Goal: Task Accomplishment & Management: Use online tool/utility

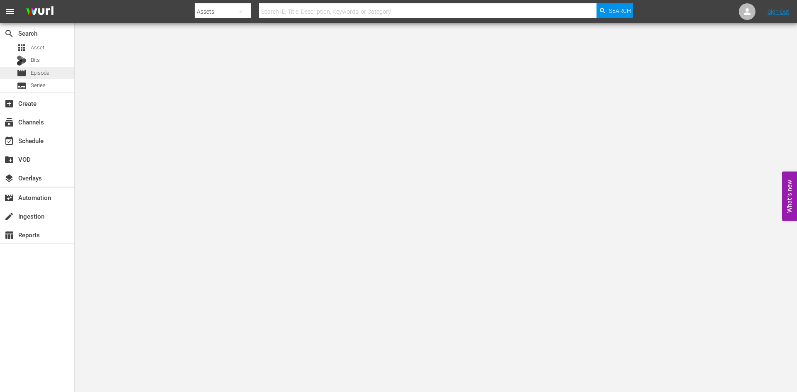
click at [58, 71] on div "movie Episode" at bounding box center [37, 73] width 74 height 12
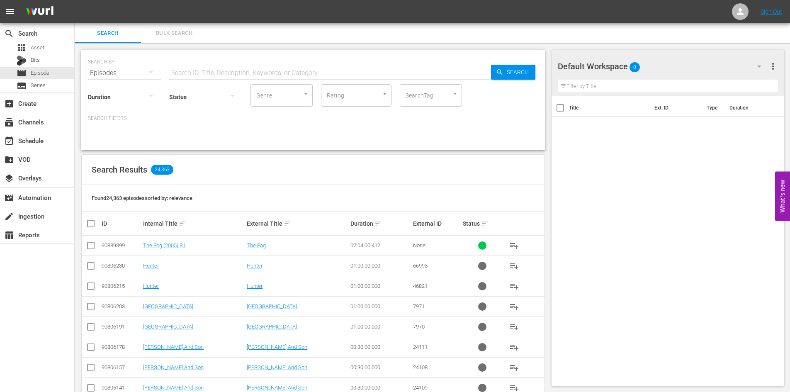
click at [662, 68] on div "Default Workspace 0" at bounding box center [664, 66] width 212 height 23
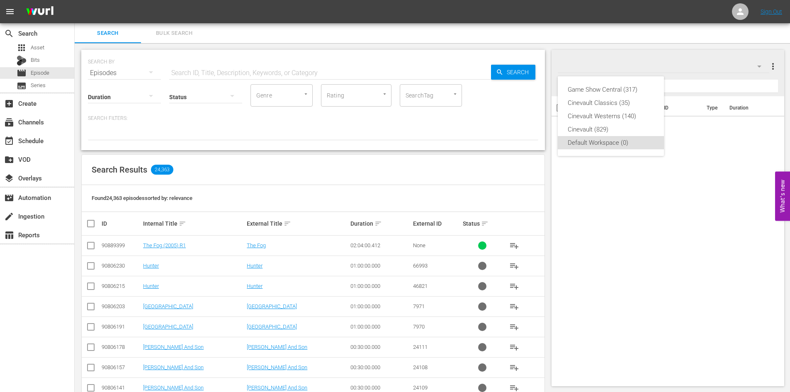
click at [172, 241] on div "Game Show Central (317) Cinevault Classics (35) Cinevault Westerns (140) Cineva…" at bounding box center [395, 196] width 790 height 392
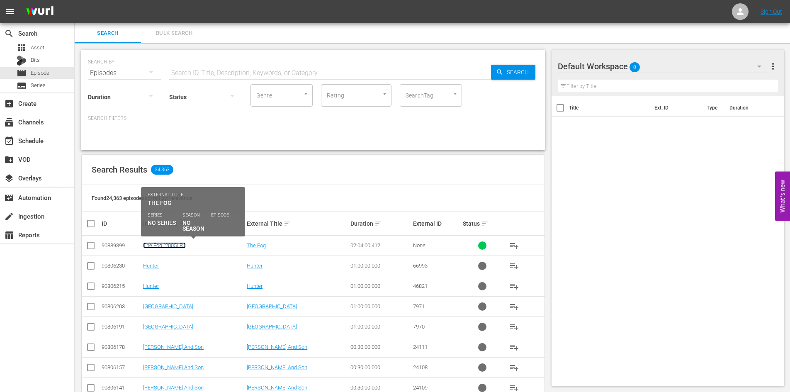
click at [174, 245] on link "The Fog (2005) R1" at bounding box center [164, 245] width 43 height 6
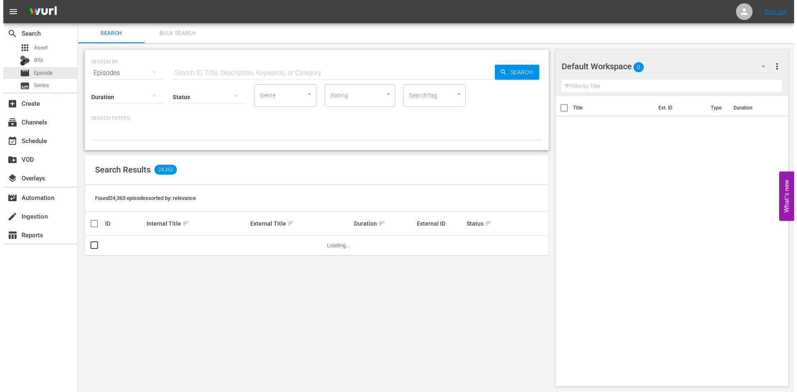
scroll to position [1, 0]
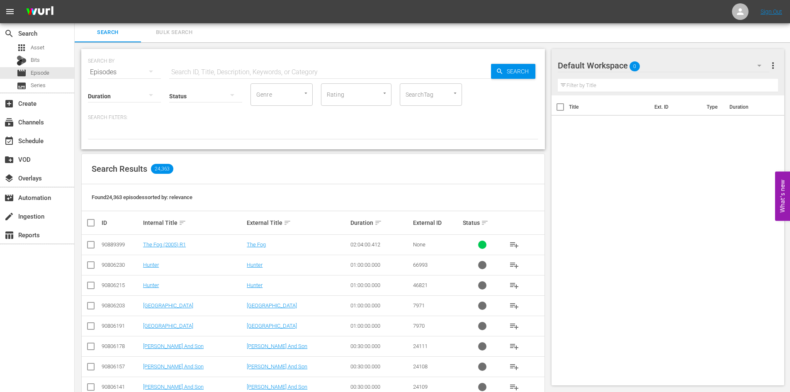
click at [93, 245] on input "checkbox" at bounding box center [91, 246] width 10 height 10
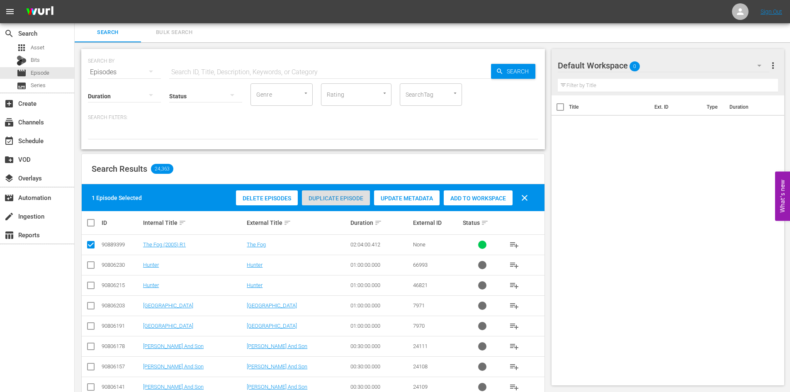
click at [325, 197] on span "Duplicate Episode" at bounding box center [336, 198] width 68 height 7
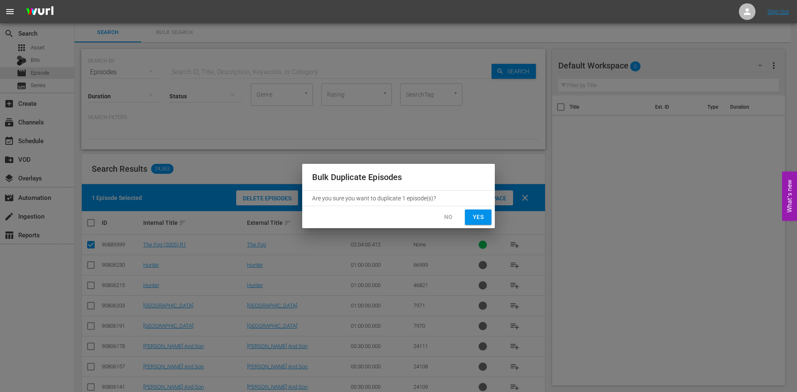
click at [490, 218] on button "Yes" at bounding box center [478, 217] width 27 height 15
checkbox input "false"
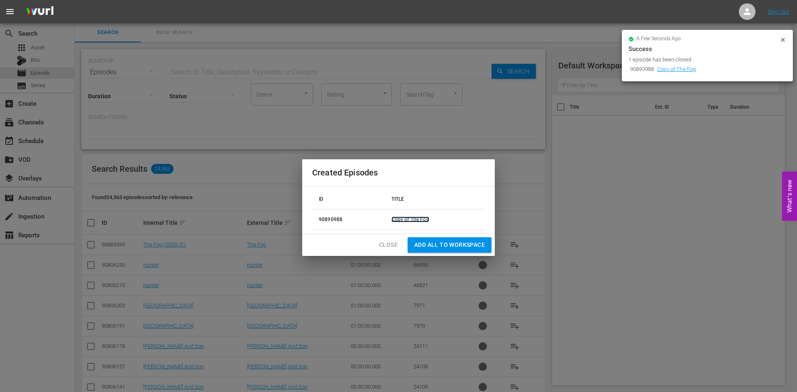
click at [402, 217] on link "Copy of The Fog" at bounding box center [410, 220] width 38 height 6
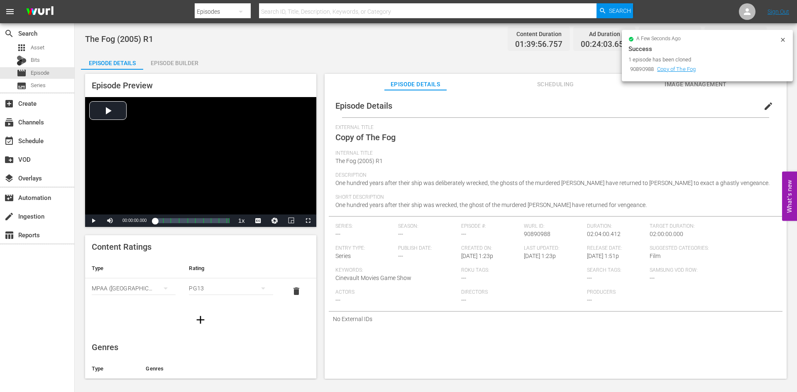
click at [759, 100] on button "edit" at bounding box center [768, 106] width 20 height 20
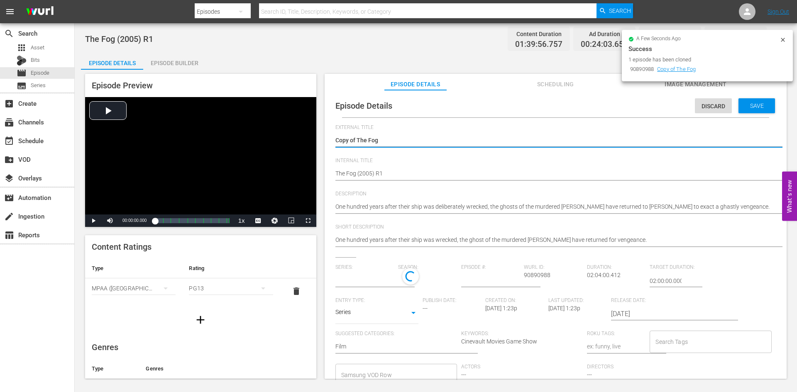
type input "No Series"
drag, startPoint x: 357, startPoint y: 142, endPoint x: 300, endPoint y: 140, distance: 56.9
click at [300, 140] on div "Episode Preview Video Player is loading. Play Video Play Mute Current Time 00:0…" at bounding box center [435, 228] width 709 height 316
type textarea "The Fog"
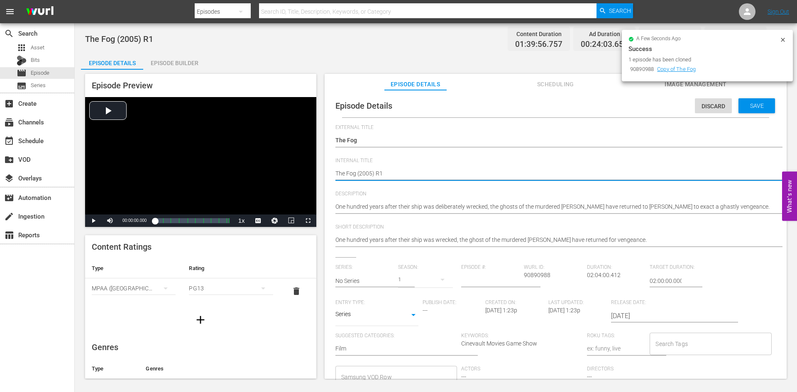
click at [336, 171] on textarea "The Fog (2005) R1" at bounding box center [553, 174] width 436 height 10
type textarea "RThe Fog (2005) R1"
type textarea "R The Fog (2005) R1"
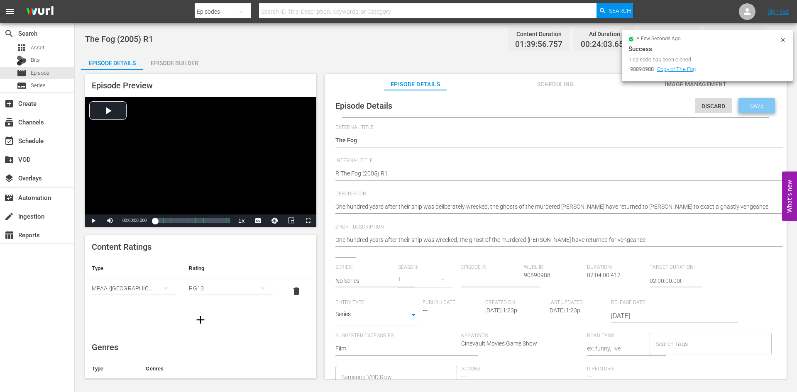
click at [760, 102] on span "Save" at bounding box center [756, 105] width 27 height 7
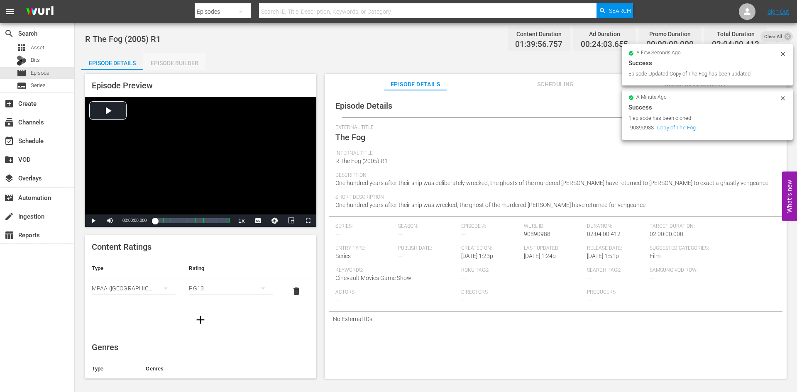
click at [178, 61] on div "Episode Builder" at bounding box center [174, 63] width 62 height 20
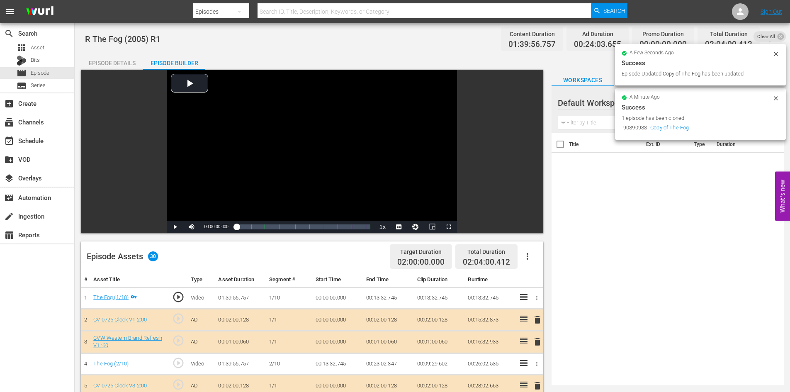
scroll to position [207, 0]
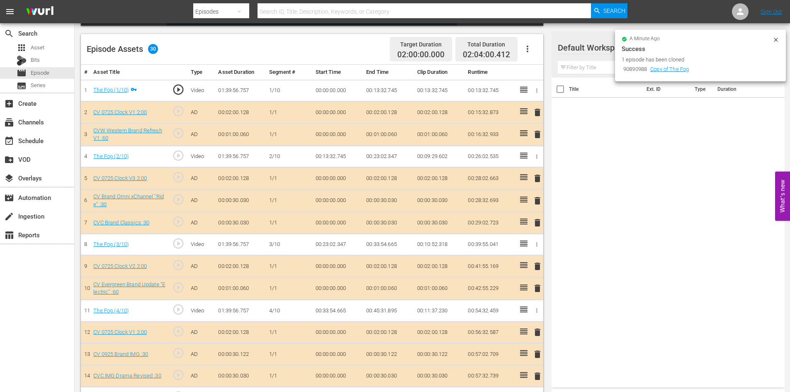
click at [779, 32] on div "a minute ago Success 1 episode has been cloned 90890988 Copy of The Fog" at bounding box center [700, 55] width 171 height 51
click at [776, 42] on icon at bounding box center [776, 40] width 7 height 7
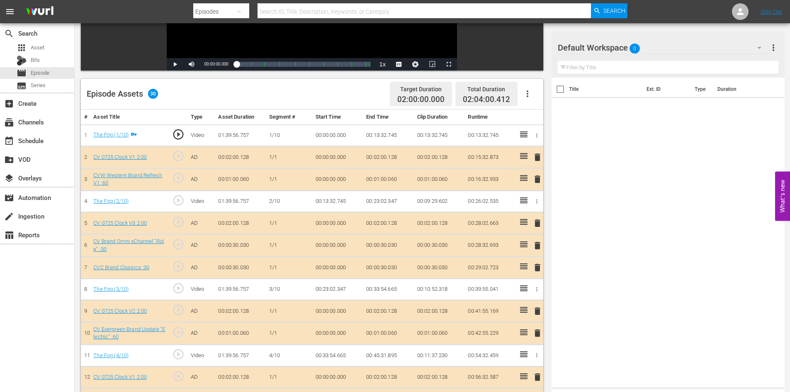
scroll to position [83, 0]
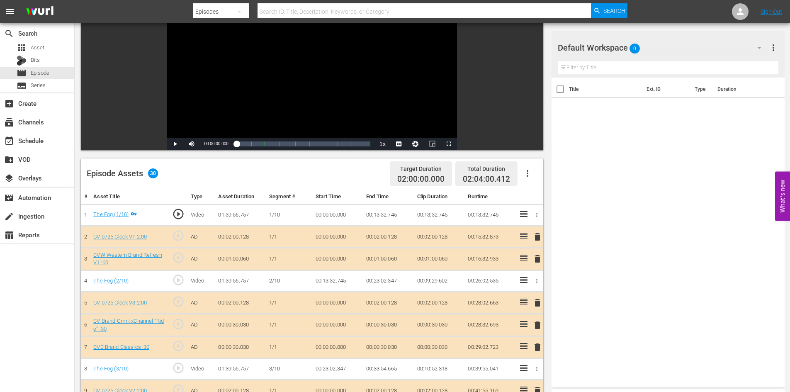
click at [647, 48] on div "Default Workspace 0" at bounding box center [664, 47] width 212 height 23
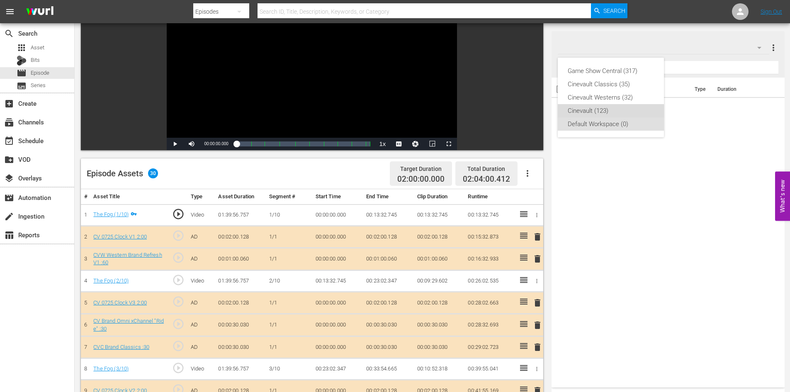
click at [638, 111] on div "Cinevault (123)" at bounding box center [611, 110] width 86 height 13
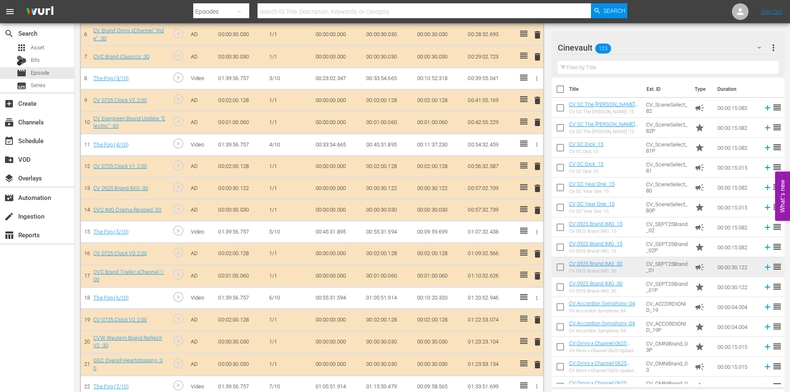
scroll to position [415, 0]
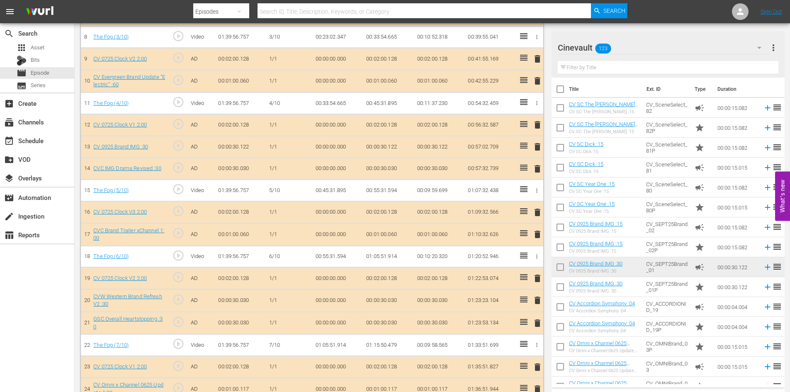
click at [694, 256] on td "star" at bounding box center [703, 247] width 23 height 20
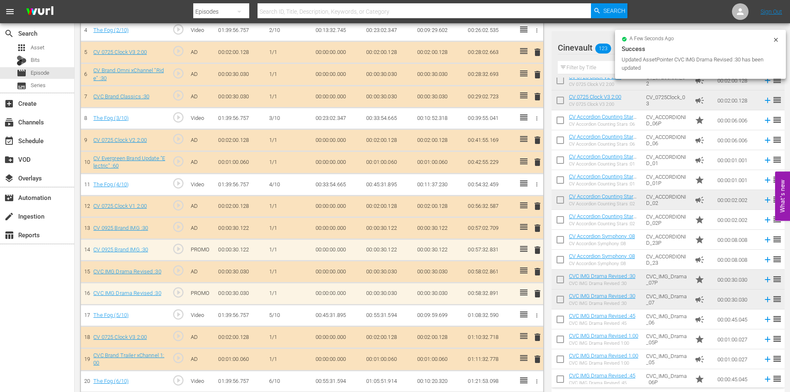
scroll to position [332, 0]
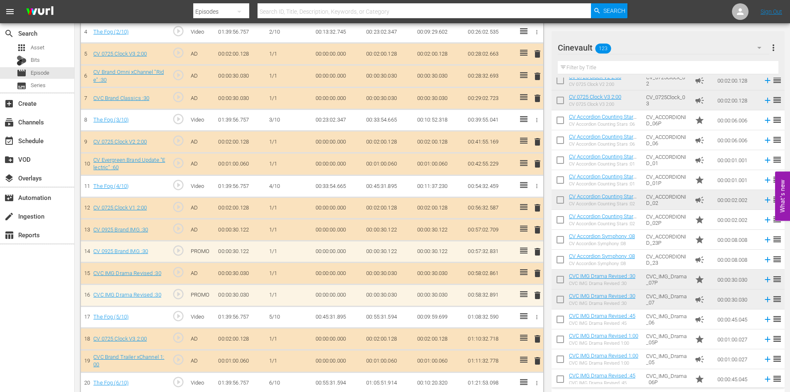
click at [540, 234] on span "delete" at bounding box center [538, 230] width 10 height 10
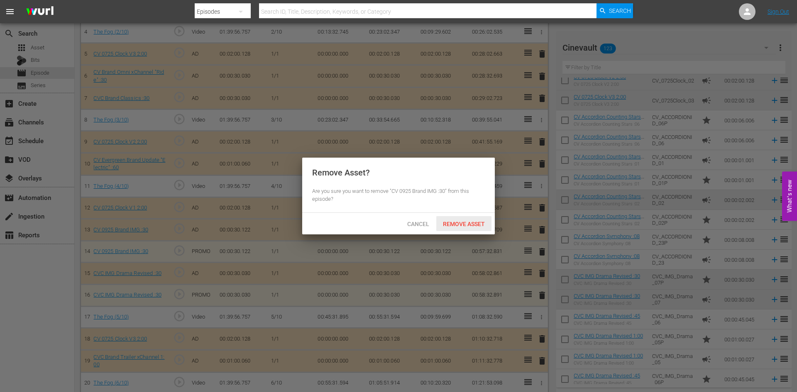
click at [466, 224] on span "Remove Asset" at bounding box center [463, 224] width 55 height 7
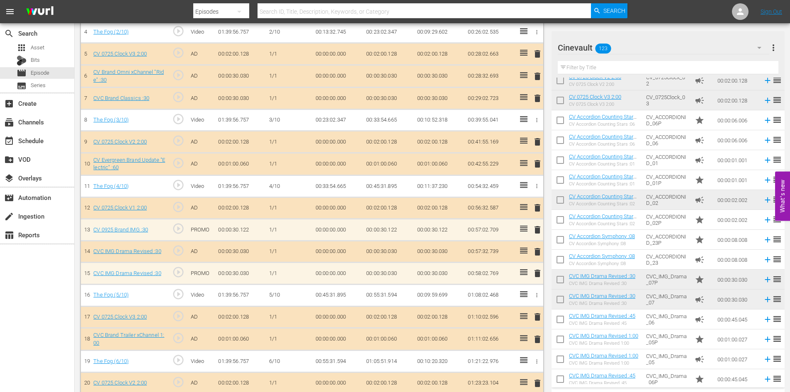
click at [538, 253] on span "delete" at bounding box center [538, 252] width 10 height 10
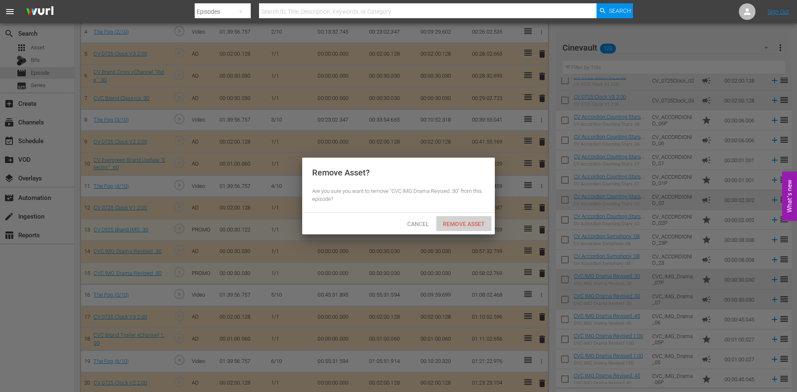
click at [467, 217] on div "Remove Asset" at bounding box center [463, 223] width 55 height 15
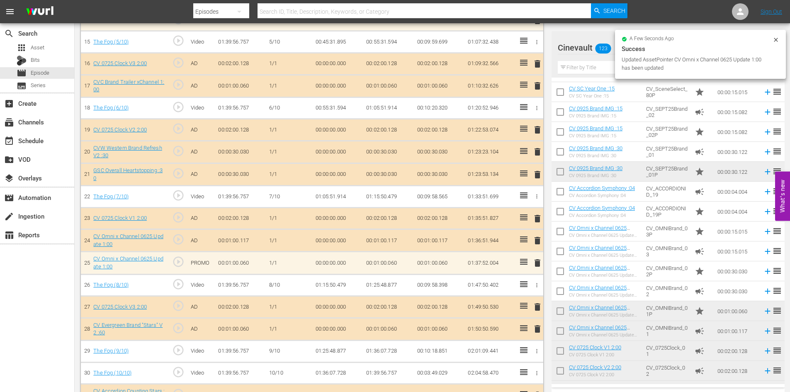
scroll to position [562, 0]
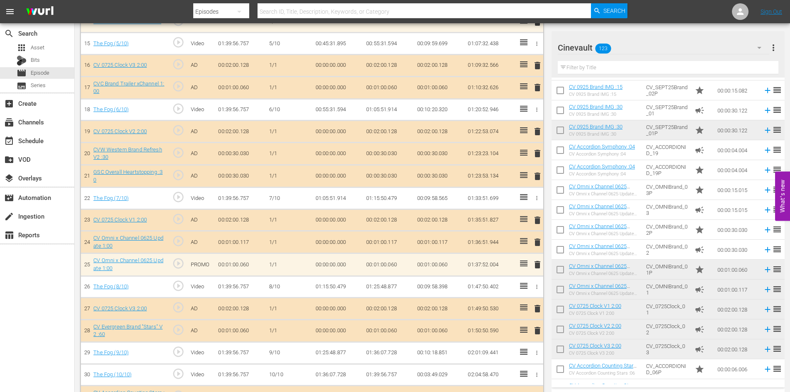
click at [539, 239] on span "delete" at bounding box center [538, 242] width 10 height 10
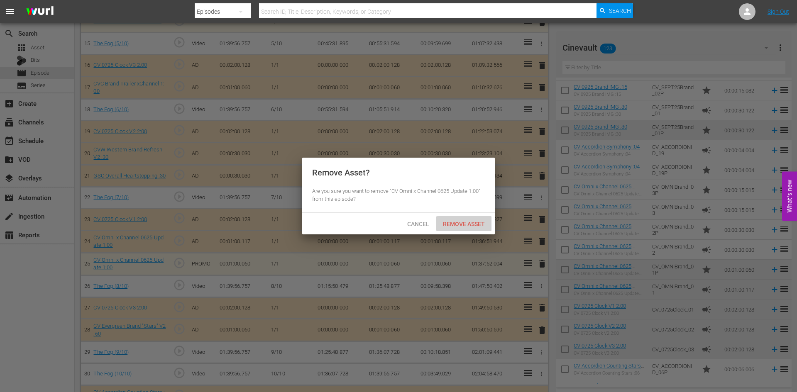
click at [476, 226] on span "Remove Asset" at bounding box center [463, 224] width 55 height 7
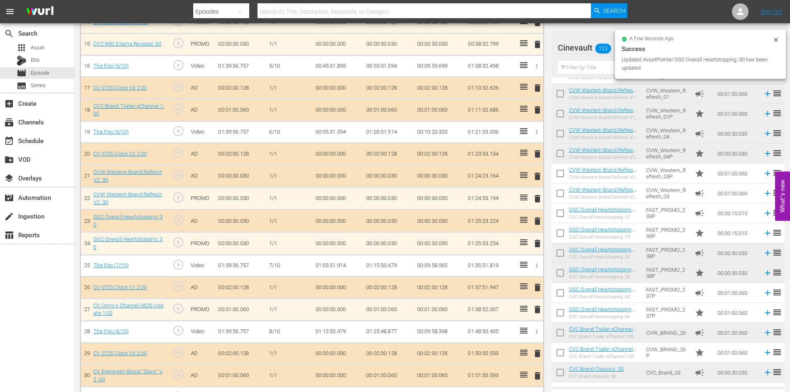
scroll to position [560, 0]
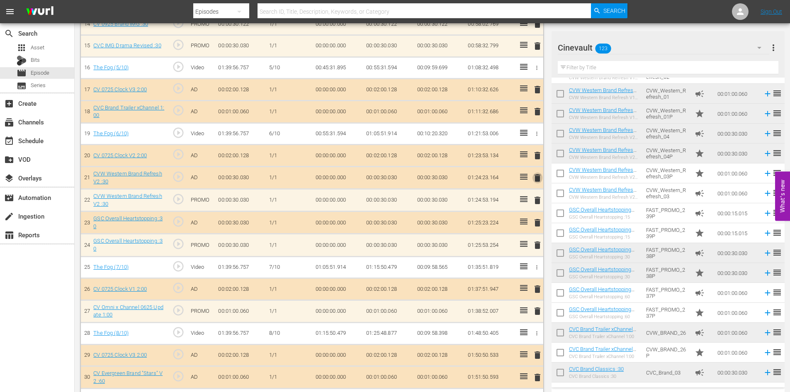
click at [537, 179] on span "delete" at bounding box center [538, 178] width 10 height 10
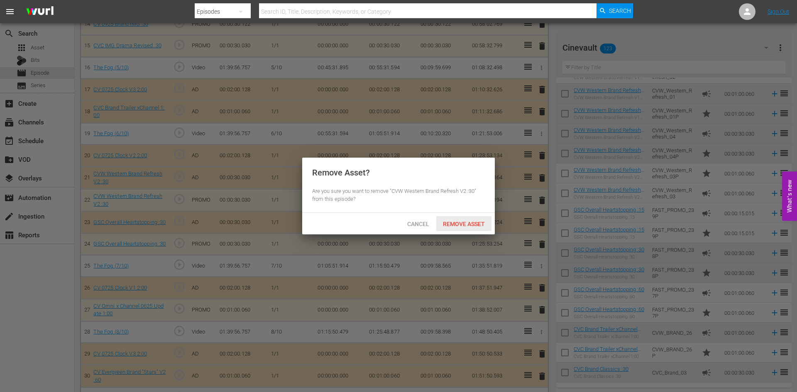
click at [475, 224] on span "Remove Asset" at bounding box center [463, 224] width 55 height 7
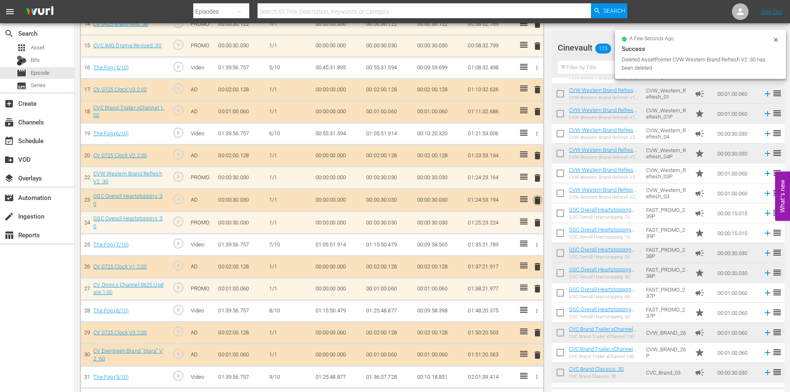
click at [538, 201] on span "delete" at bounding box center [538, 200] width 10 height 10
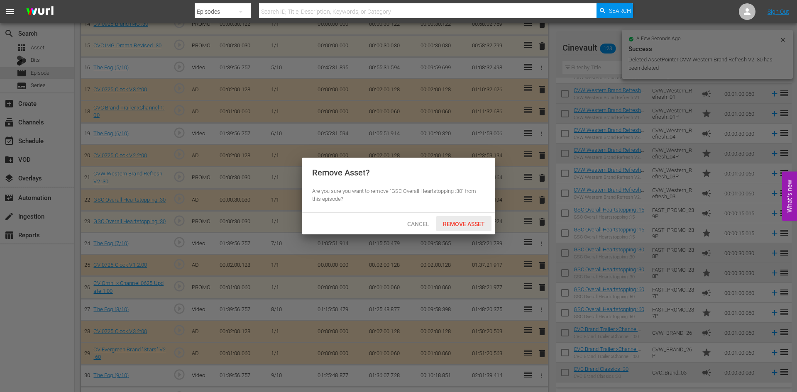
click at [462, 221] on span "Remove Asset" at bounding box center [463, 224] width 55 height 7
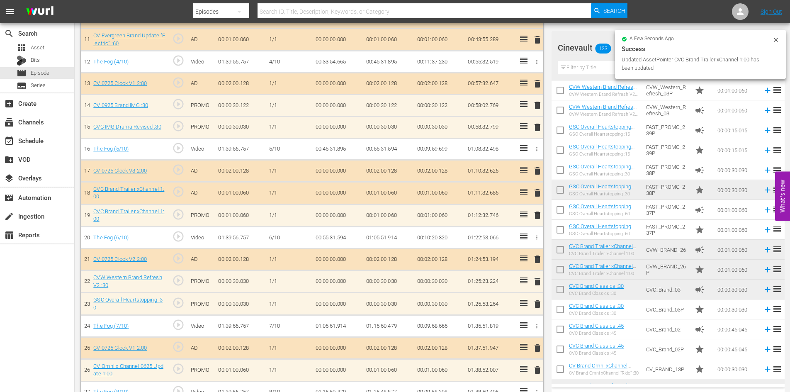
scroll to position [477, 0]
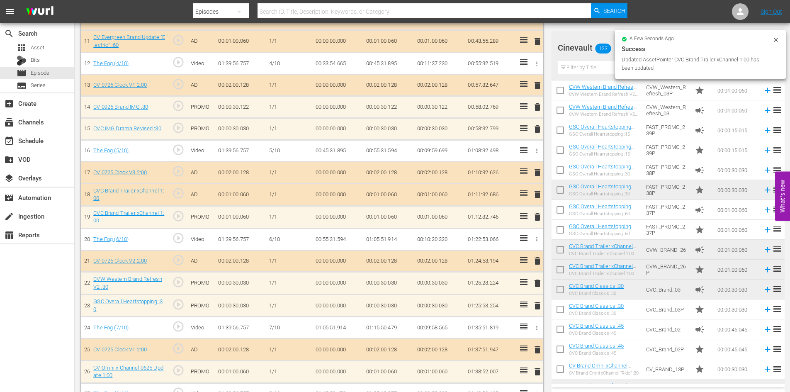
click at [536, 197] on span "delete" at bounding box center [538, 195] width 10 height 10
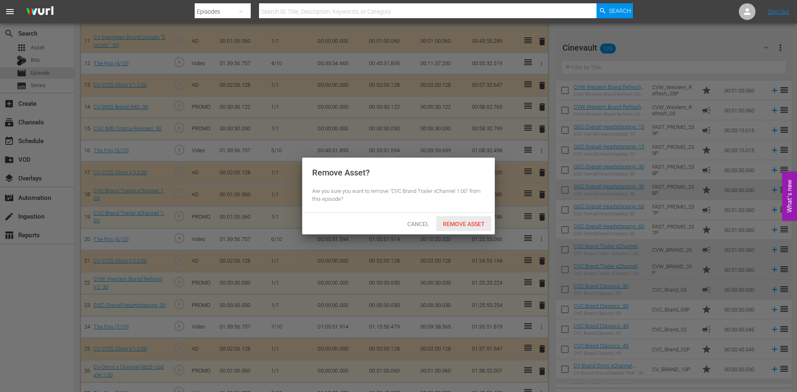
click at [475, 228] on div "Remove Asset" at bounding box center [463, 223] width 55 height 15
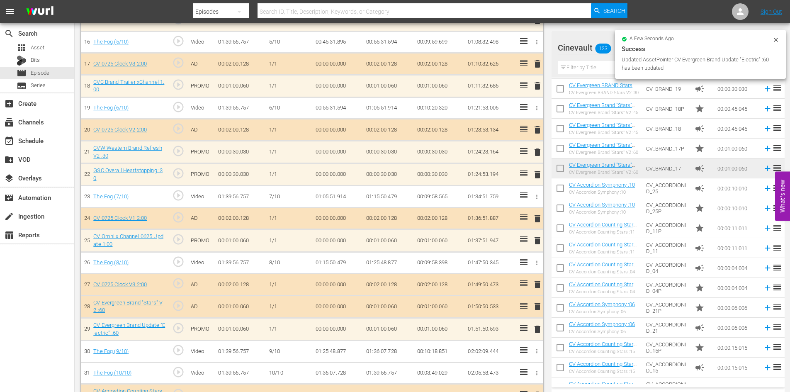
scroll to position [584, 0]
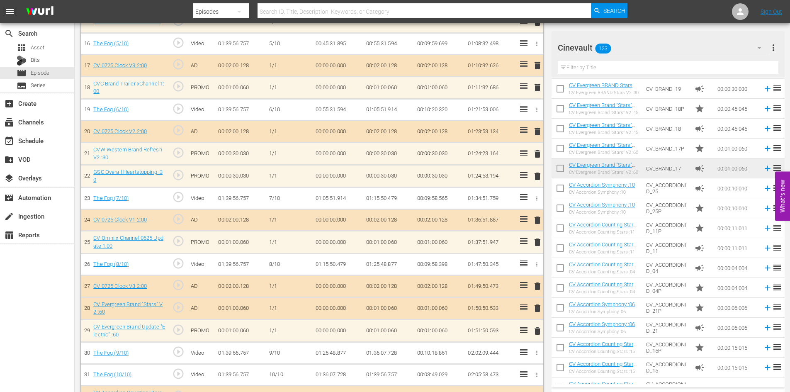
click at [540, 333] on span "delete" at bounding box center [538, 331] width 10 height 10
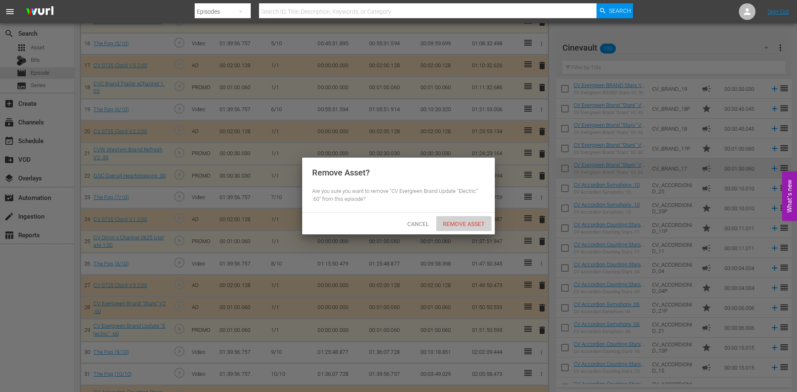
click at [480, 227] on span "Remove Asset" at bounding box center [463, 224] width 55 height 7
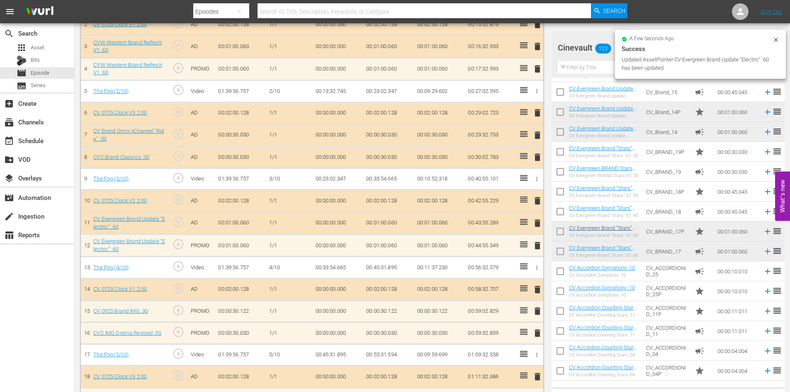
scroll to position [294, 0]
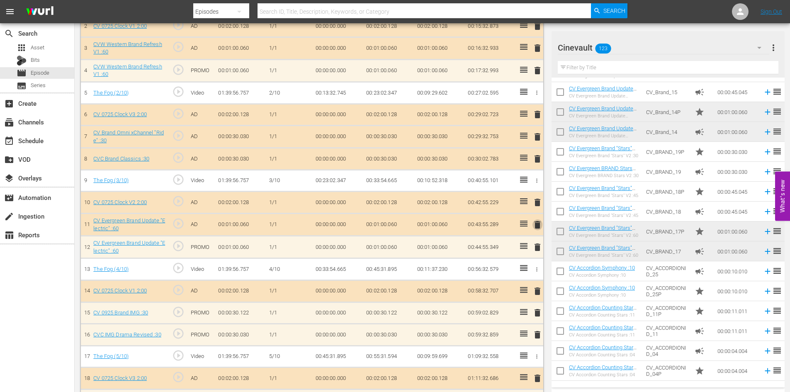
click at [539, 221] on span "delete" at bounding box center [538, 225] width 10 height 10
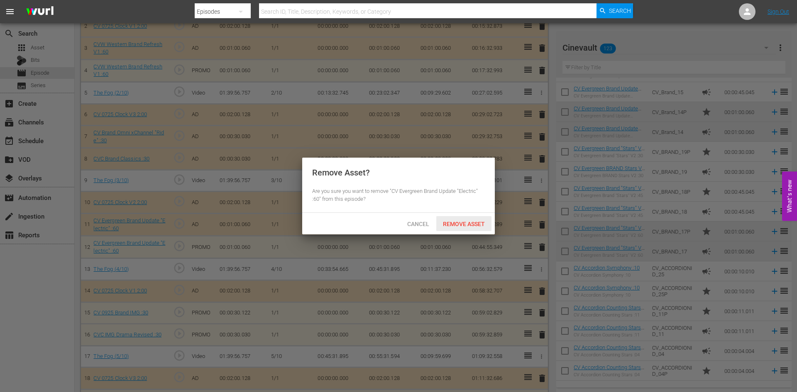
click at [466, 225] on span "Remove Asset" at bounding box center [463, 224] width 55 height 7
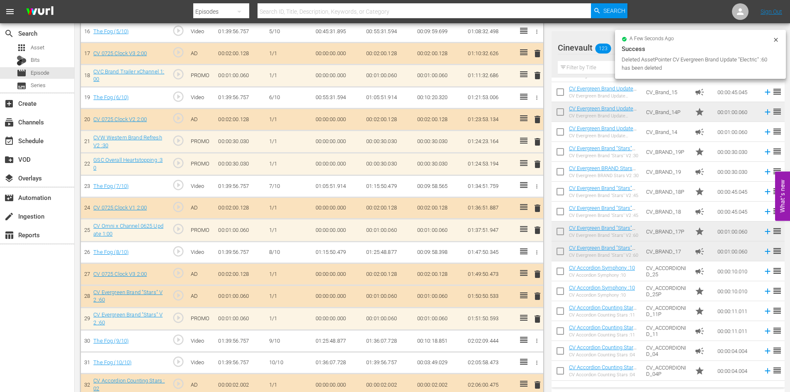
scroll to position [607, 0]
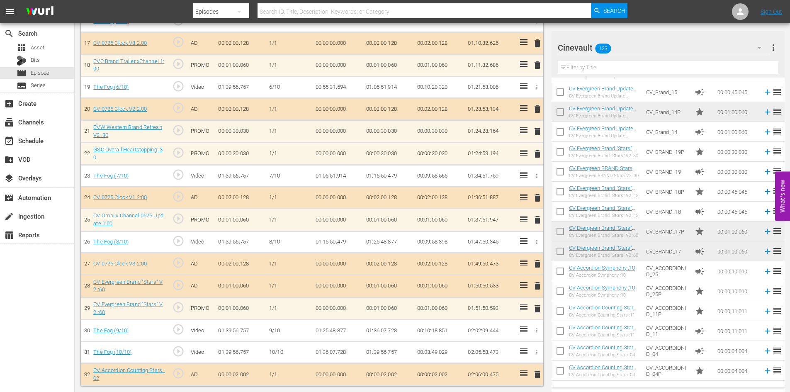
click at [540, 285] on span "delete" at bounding box center [538, 286] width 10 height 10
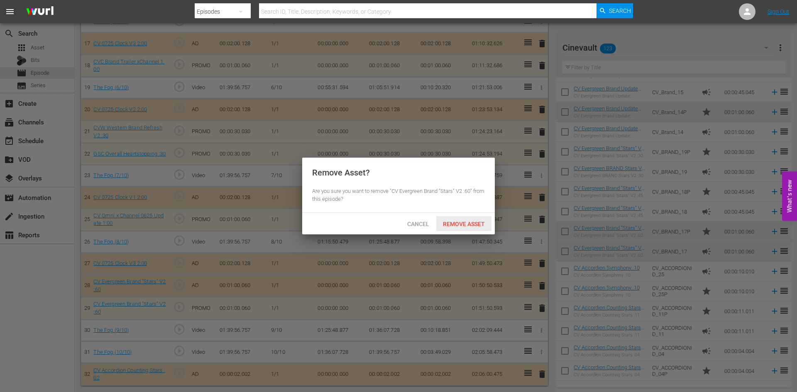
click at [460, 225] on span "Remove Asset" at bounding box center [463, 224] width 55 height 7
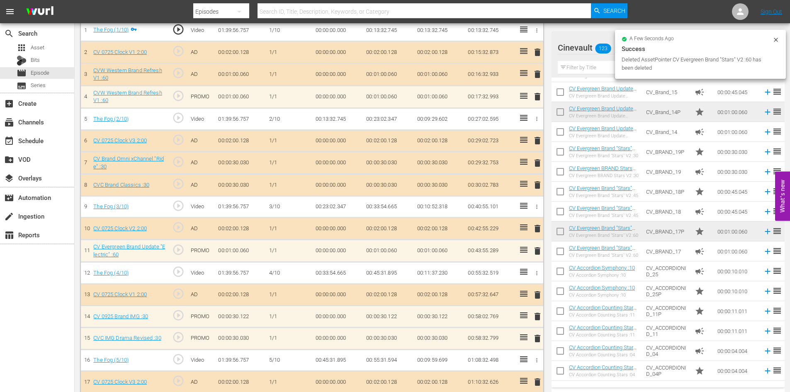
scroll to position [192, 0]
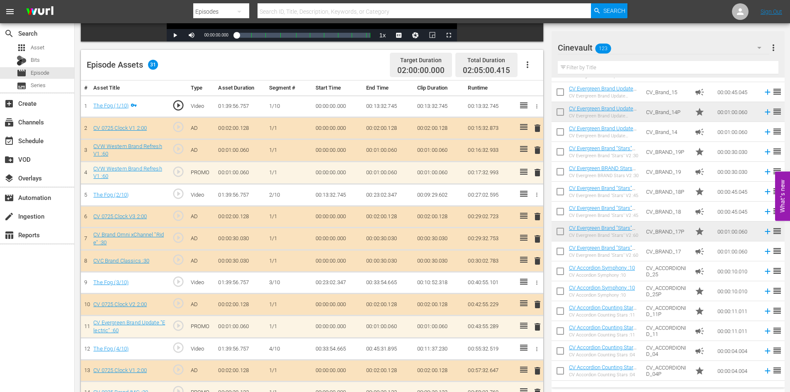
click at [535, 147] on span "delete" at bounding box center [538, 150] width 10 height 10
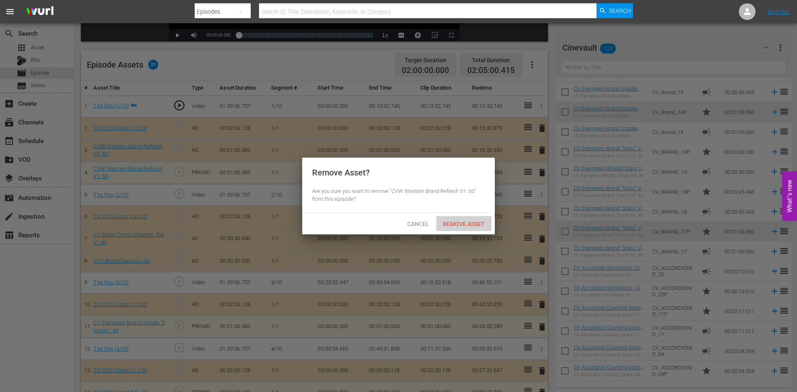
click at [481, 226] on span "Remove Asset" at bounding box center [463, 224] width 55 height 7
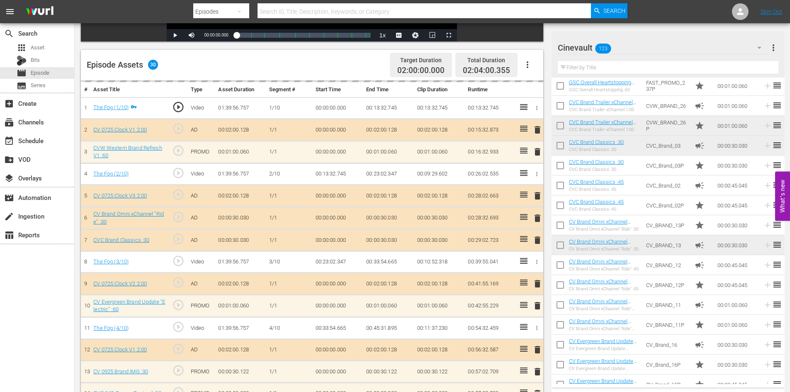
scroll to position [1277, 0]
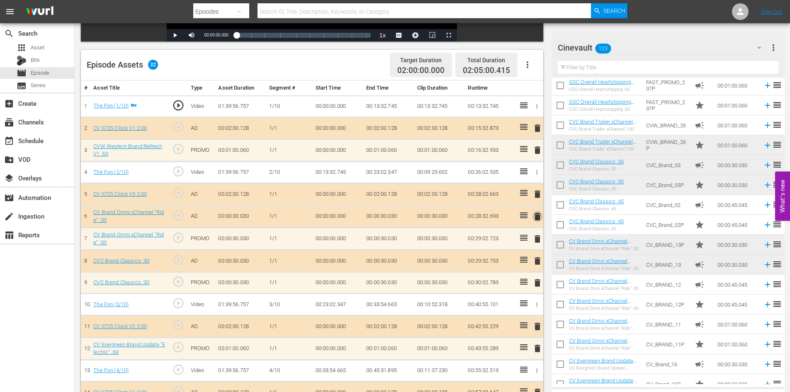
click at [535, 219] on span "delete" at bounding box center [538, 217] width 10 height 10
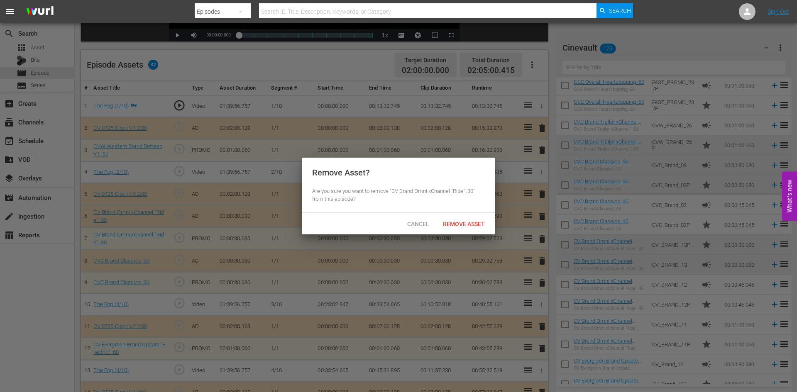
click at [471, 230] on div "Cancel Remove Asset" at bounding box center [398, 224] width 193 height 22
click at [470, 225] on span "Remove Asset" at bounding box center [463, 224] width 55 height 7
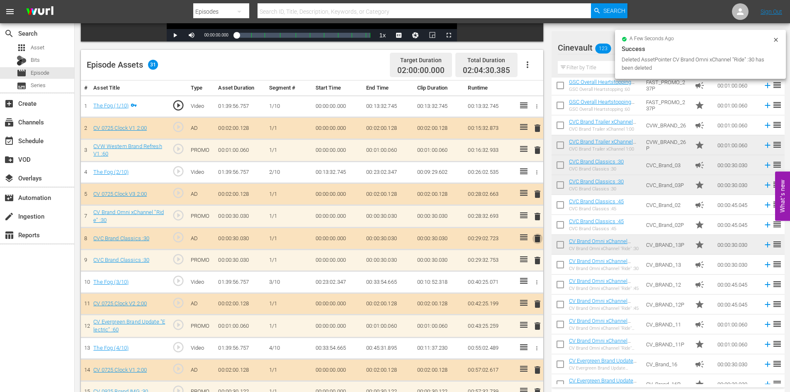
click at [538, 234] on span "delete" at bounding box center [538, 239] width 10 height 10
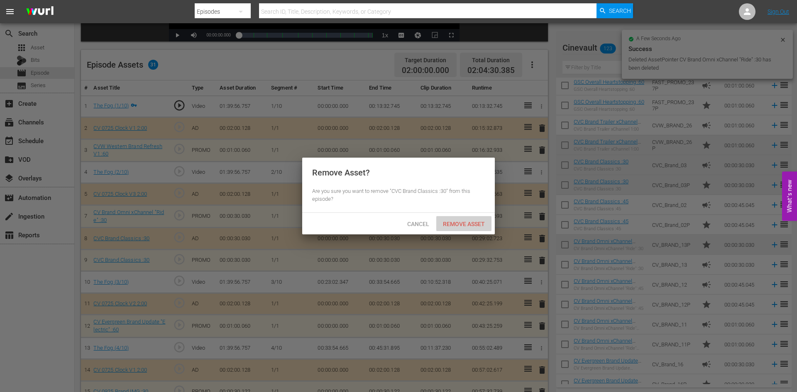
click at [479, 224] on span "Remove Asset" at bounding box center [463, 224] width 55 height 7
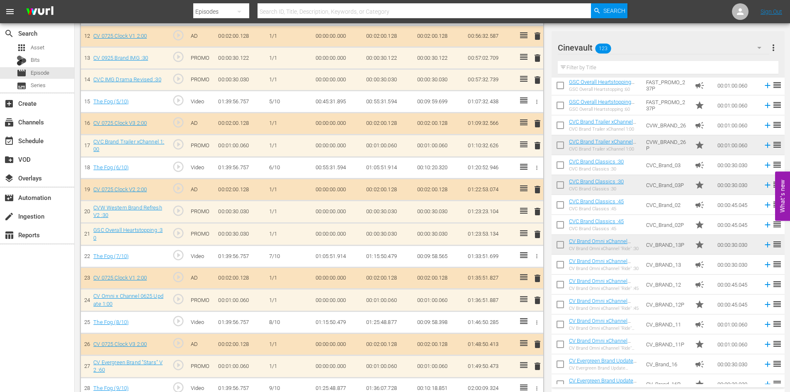
scroll to position [562, 0]
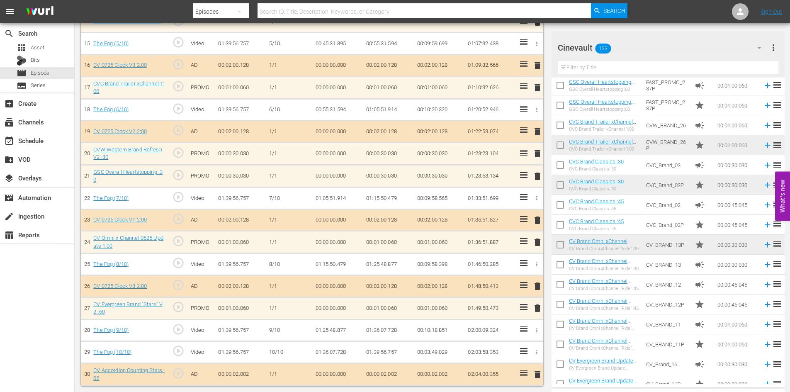
click at [687, 71] on input "text" at bounding box center [668, 67] width 221 height 13
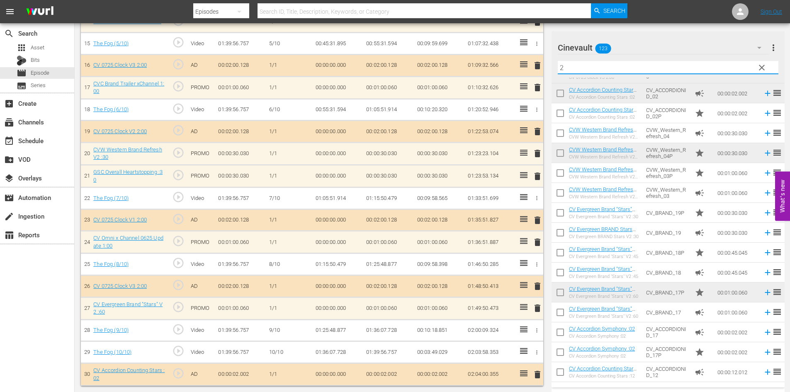
scroll to position [165, 0]
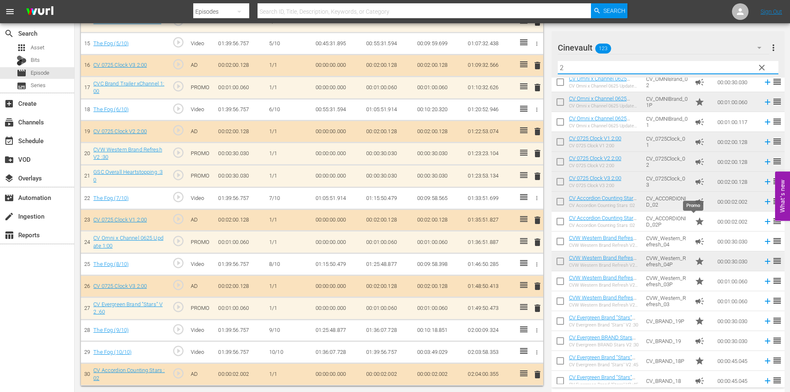
type input "2"
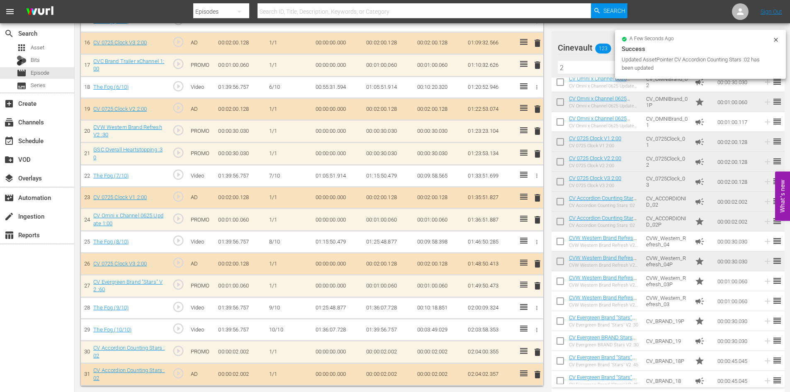
scroll to position [584, 0]
click at [536, 370] on span "delete" at bounding box center [538, 375] width 10 height 10
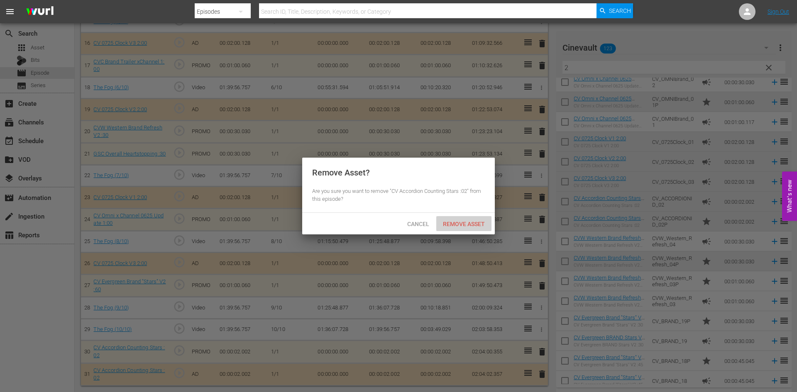
click at [470, 218] on div "Remove Asset" at bounding box center [463, 223] width 55 height 15
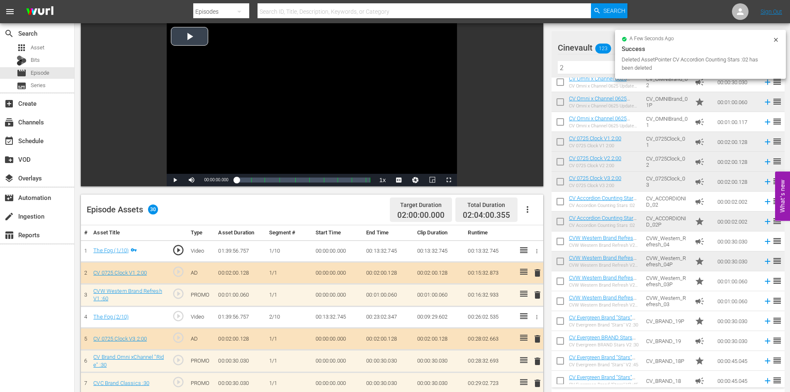
scroll to position [0, 0]
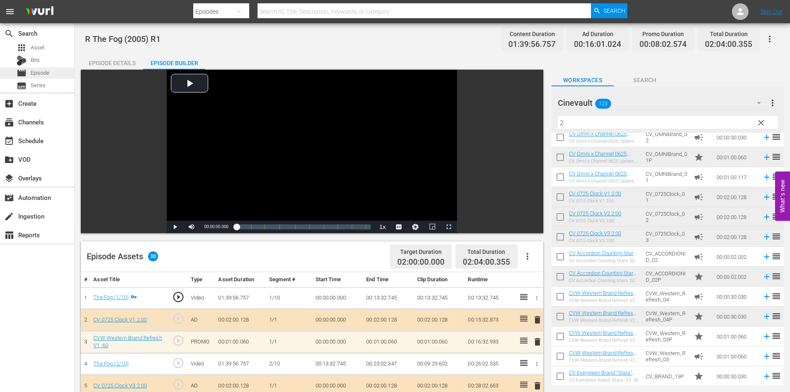
click at [52, 69] on div "movie Episode" at bounding box center [37, 73] width 74 height 12
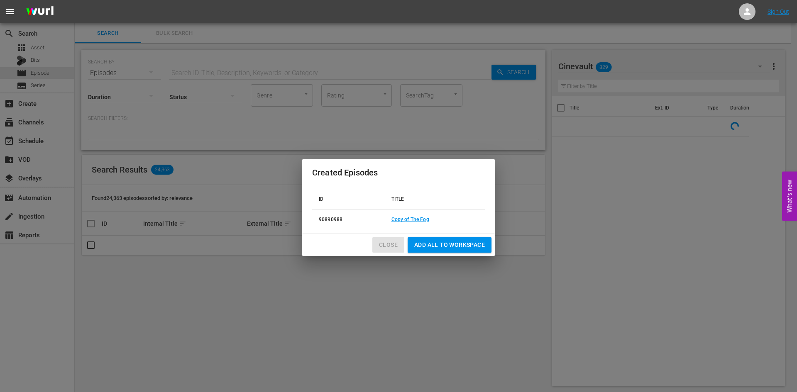
click at [391, 241] on span "Close" at bounding box center [388, 245] width 19 height 10
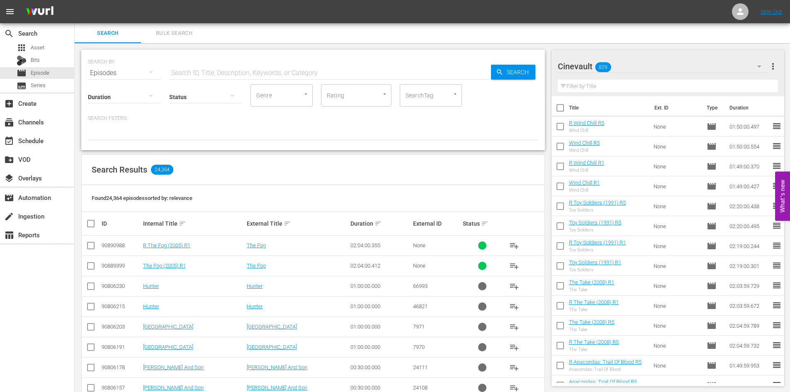
click at [93, 269] on input "checkbox" at bounding box center [91, 268] width 10 height 10
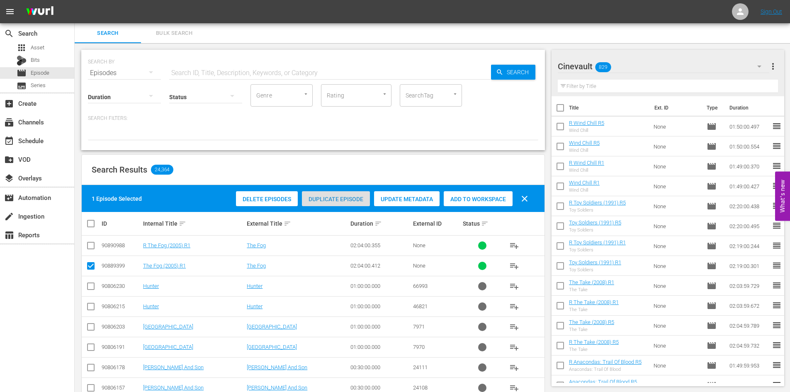
click at [359, 196] on span "Duplicate Episode" at bounding box center [336, 199] width 68 height 7
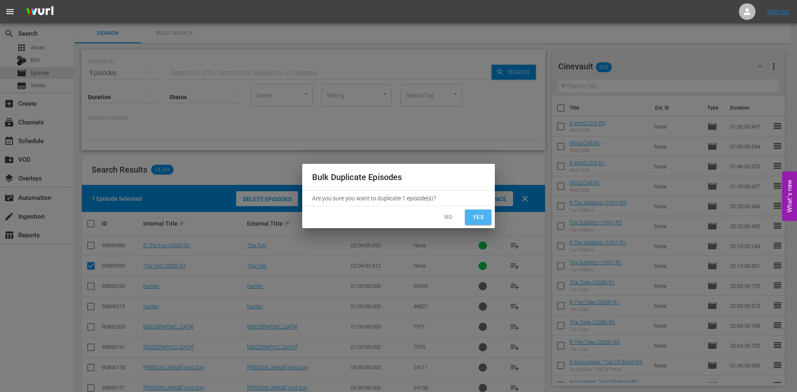
click at [475, 220] on span "Yes" at bounding box center [477, 217] width 13 height 10
checkbox input "false"
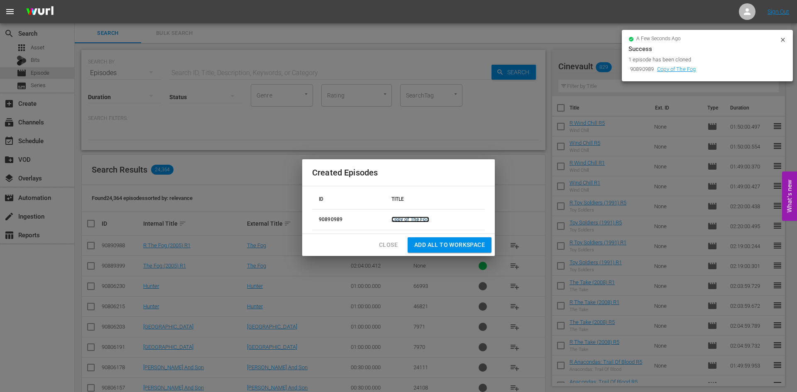
click at [420, 219] on link "Copy of The Fog" at bounding box center [410, 220] width 38 height 6
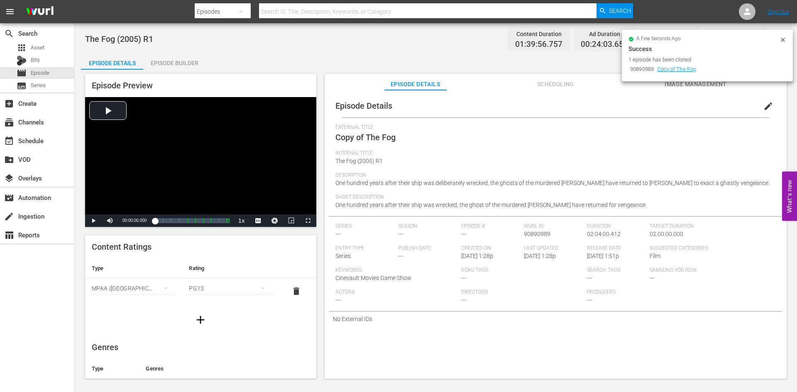
click at [763, 107] on span "edit" at bounding box center [768, 106] width 10 height 10
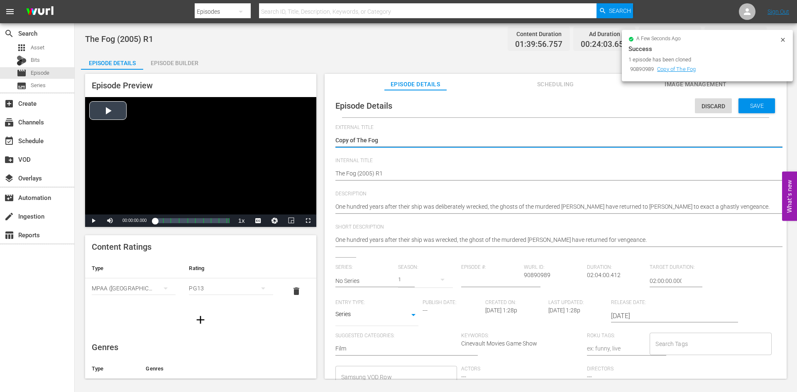
drag, startPoint x: 354, startPoint y: 143, endPoint x: 301, endPoint y: 138, distance: 53.3
click at [301, 138] on div "Episode Preview Video Player is loading. Play Video Play Mute Current Time 00:0…" at bounding box center [435, 228] width 709 height 316
type textarea "The Fog"
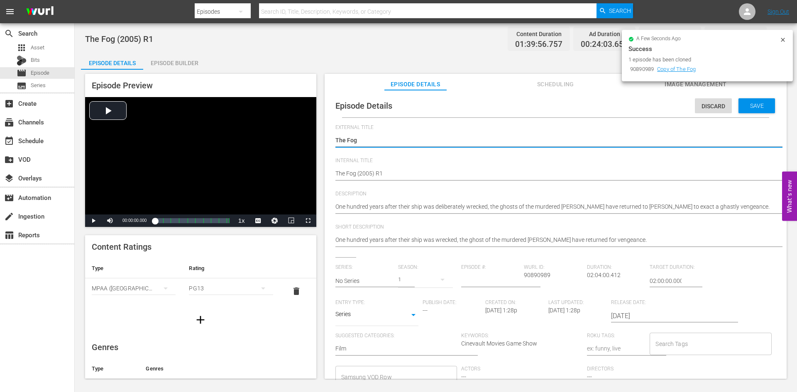
type textarea "The Fog"
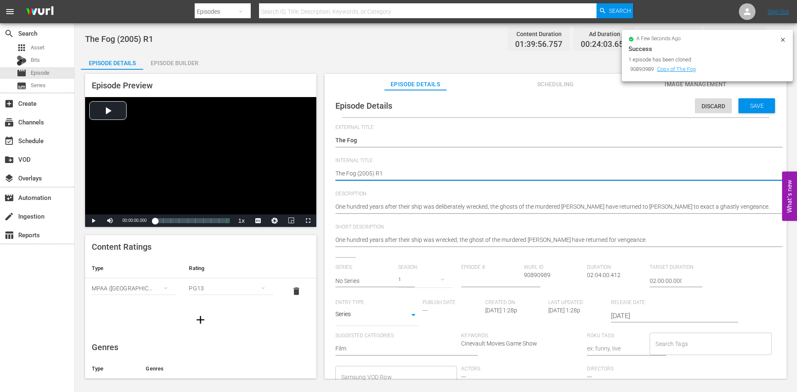
type textarea "The Fog (2005) R"
type textarea "The Fog (2005) R5"
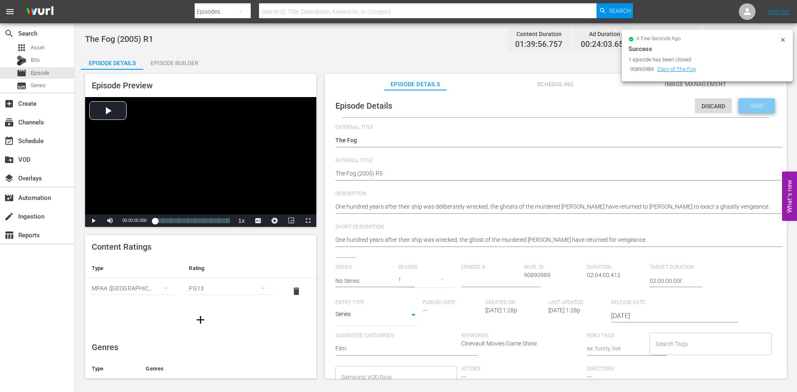
click at [747, 108] on span "Save" at bounding box center [756, 105] width 27 height 7
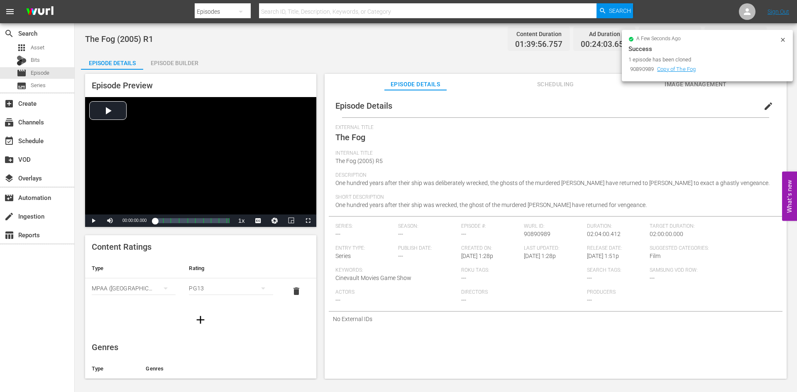
click at [197, 62] on div "Episode Builder" at bounding box center [174, 63] width 62 height 20
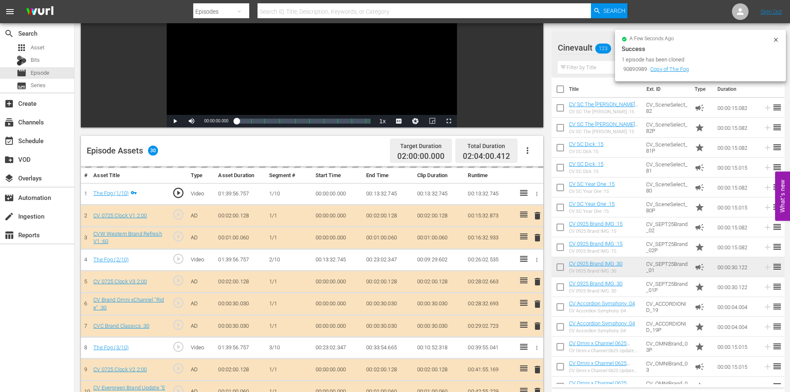
scroll to position [124, 0]
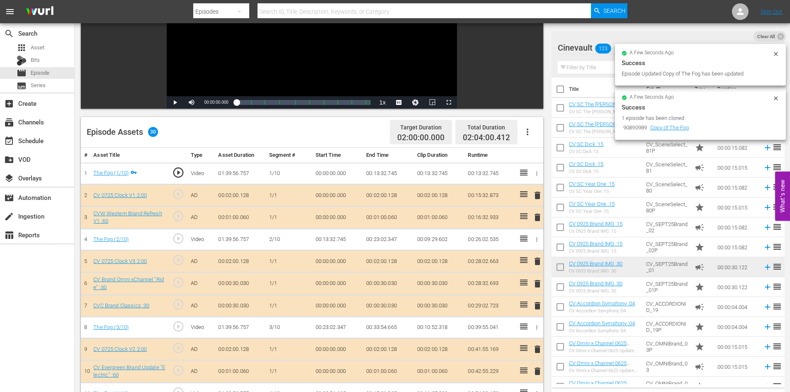
click at [606, 74] on div "Filter by Title" at bounding box center [668, 68] width 221 height 20
click at [598, 70] on input "text" at bounding box center [668, 67] width 221 height 13
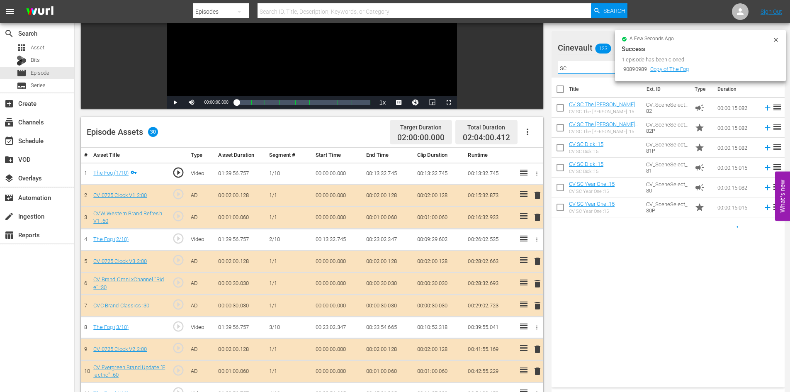
click at [776, 39] on icon at bounding box center [776, 40] width 7 height 7
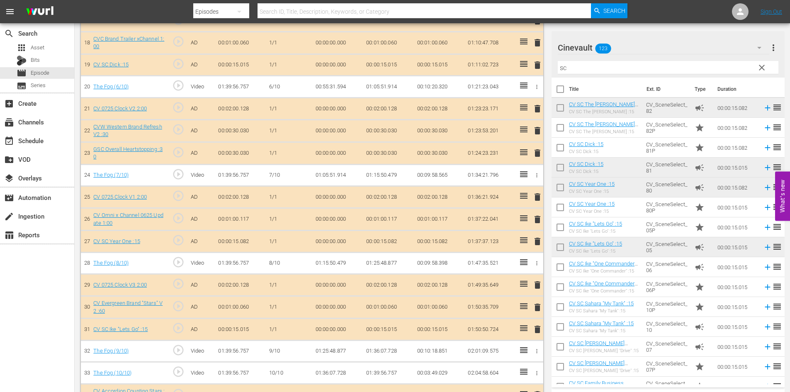
scroll to position [649, 0]
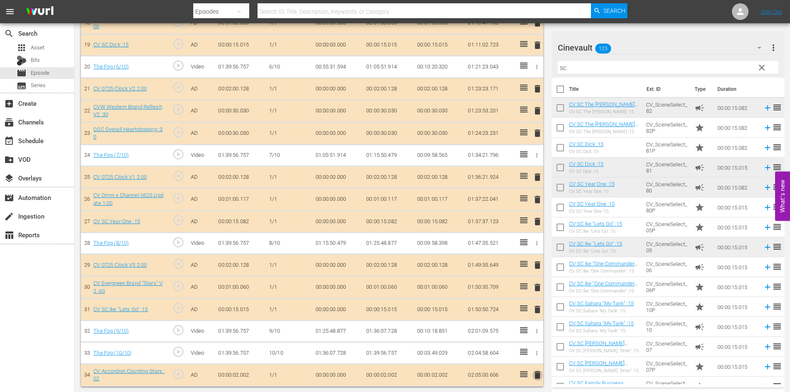
click at [535, 378] on span "delete" at bounding box center [538, 375] width 10 height 10
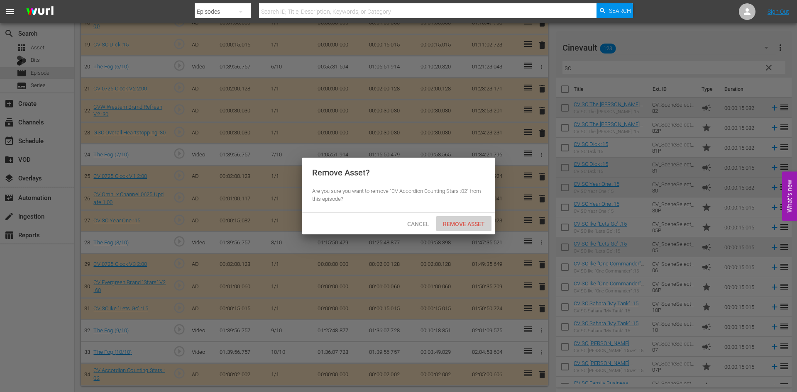
click at [468, 219] on div "Remove Asset" at bounding box center [463, 223] width 55 height 15
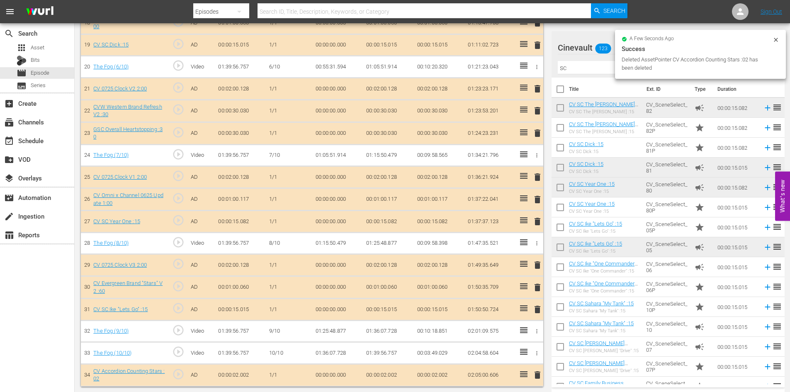
scroll to position [626, 0]
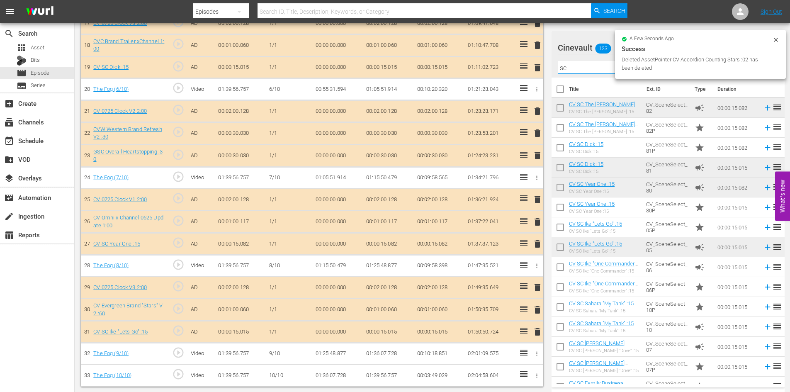
drag, startPoint x: 600, startPoint y: 71, endPoint x: 263, endPoint y: 60, distance: 337.9
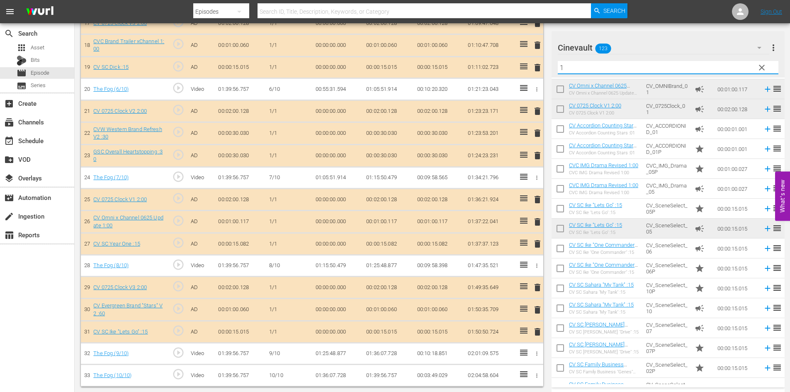
scroll to position [223, 0]
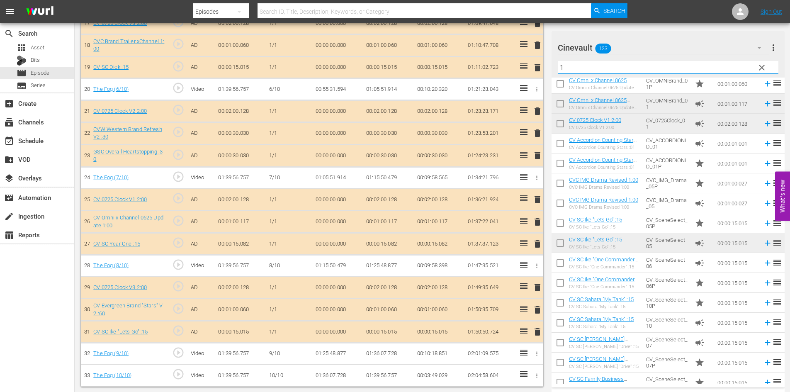
type input "1"
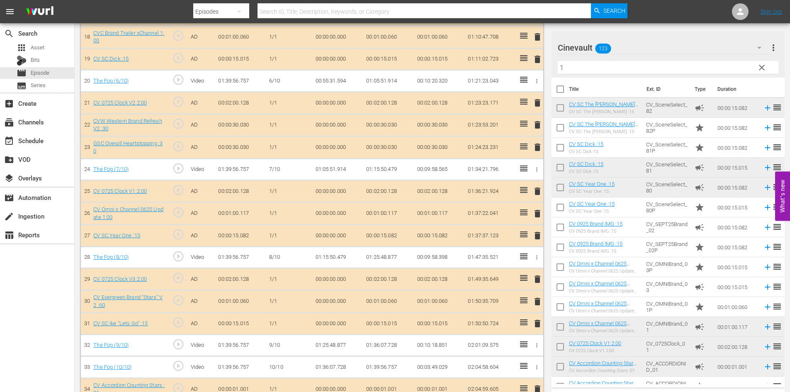
scroll to position [649, 0]
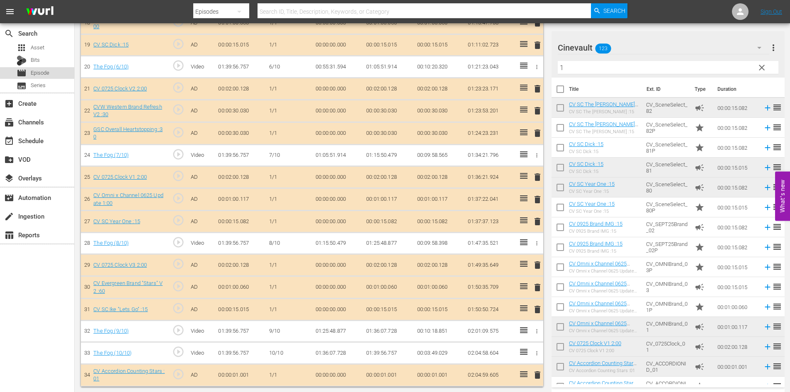
click at [41, 77] on span "Episode" at bounding box center [40, 73] width 19 height 8
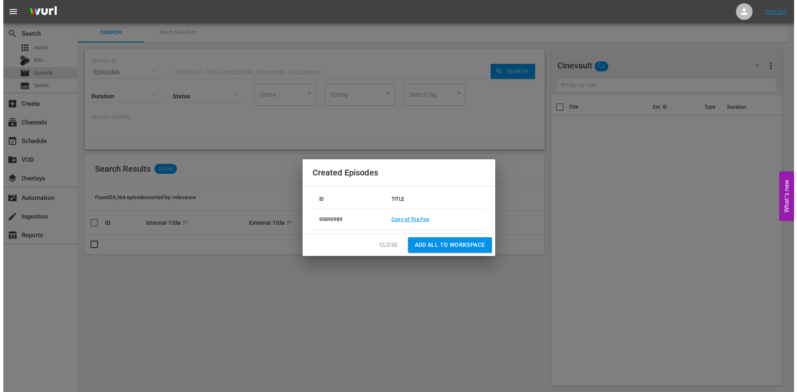
scroll to position [1, 0]
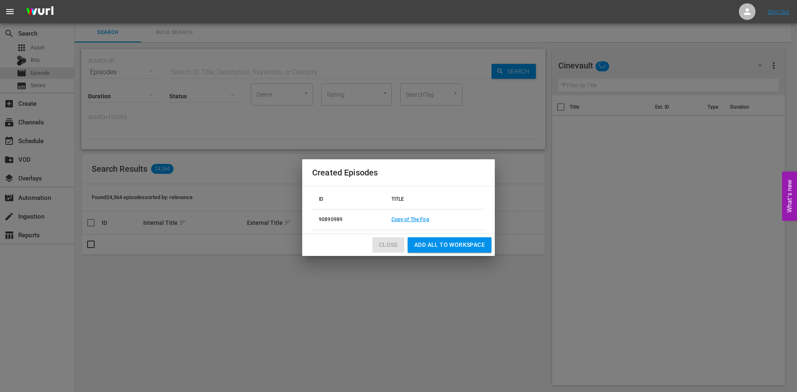
click at [382, 242] on span "Close" at bounding box center [388, 245] width 19 height 10
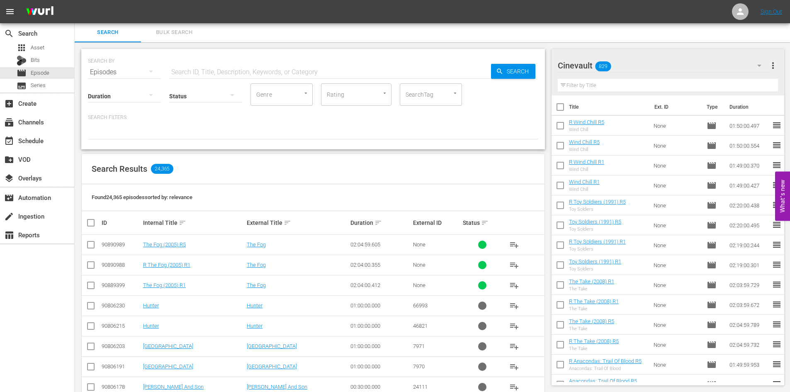
click at [86, 264] on input "checkbox" at bounding box center [91, 267] width 10 height 10
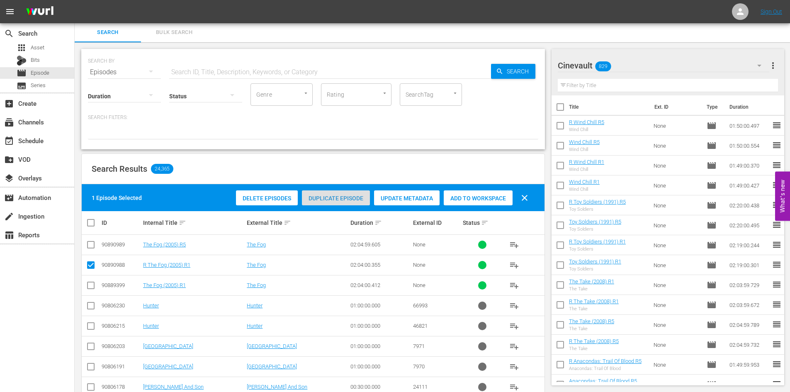
click at [347, 198] on span "Duplicate Episode" at bounding box center [336, 198] width 68 height 7
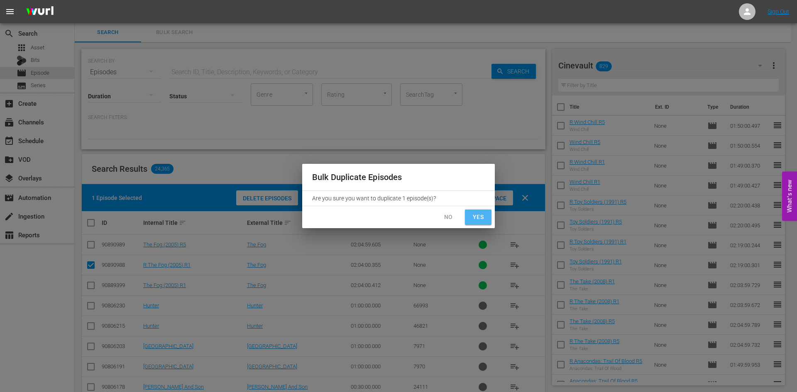
click at [478, 214] on span "Yes" at bounding box center [477, 217] width 13 height 10
checkbox input "false"
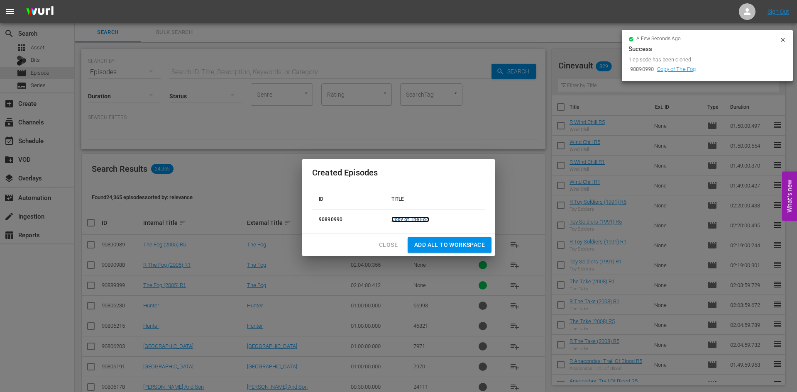
click at [402, 218] on link "Copy of The Fog" at bounding box center [410, 220] width 38 height 6
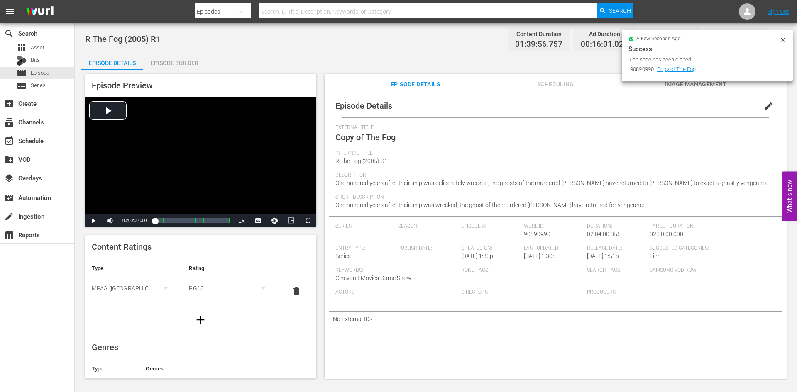
click at [758, 110] on button "edit" at bounding box center [768, 106] width 20 height 20
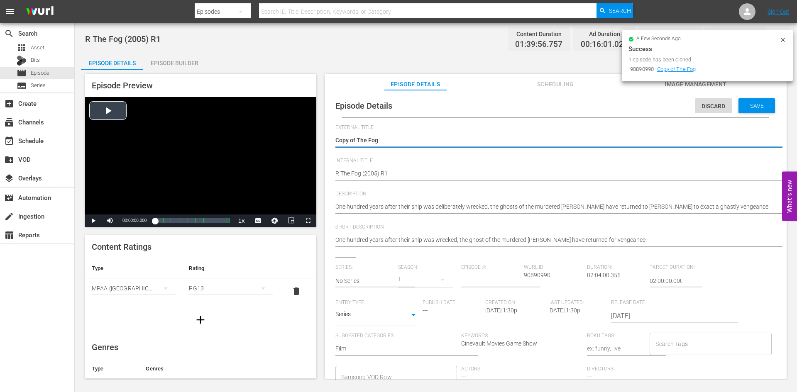
drag, startPoint x: 355, startPoint y: 143, endPoint x: 313, endPoint y: 137, distance: 42.3
click at [313, 137] on div "Episode Preview Video Player is loading. Play Video Play Mute Current Time 00:0…" at bounding box center [435, 228] width 709 height 316
type textarea "The Fog"
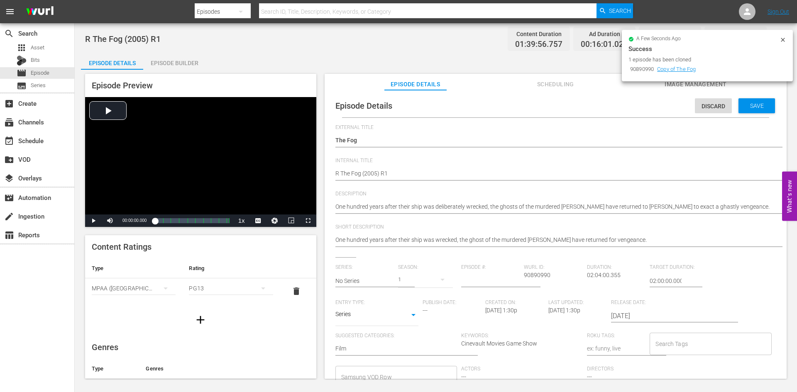
click at [423, 168] on div "R The Fog (2005) R1 R The Fog (2005) R1" at bounding box center [553, 174] width 436 height 20
type textarea "R The Fog (2005) R"
type textarea "R The Fog (2005) R5"
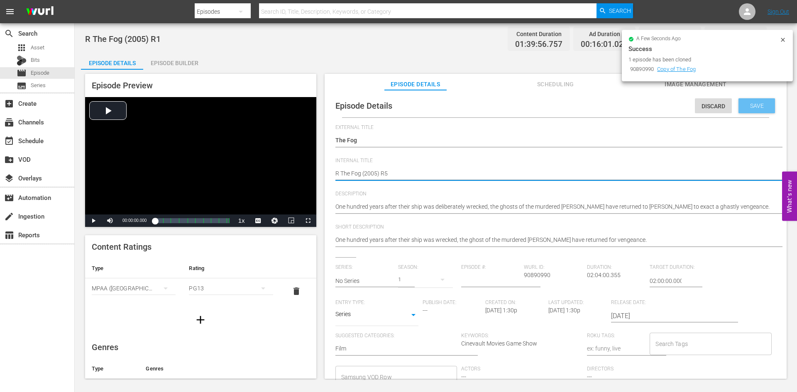
type textarea "R The Fog (2005) R5"
click at [758, 102] on span "Save" at bounding box center [756, 105] width 27 height 7
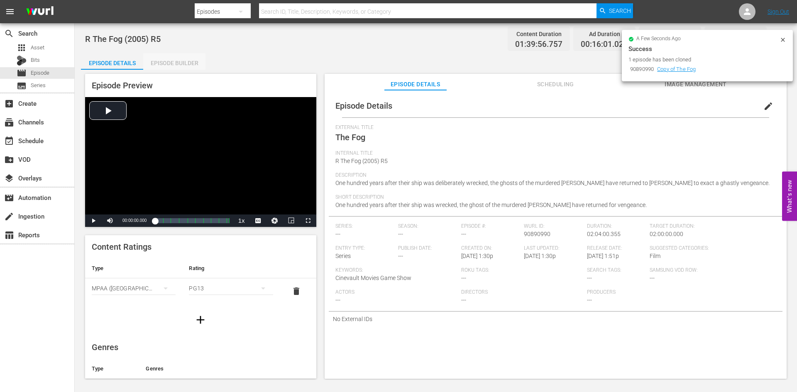
click at [168, 58] on div "Episode Builder" at bounding box center [174, 63] width 62 height 20
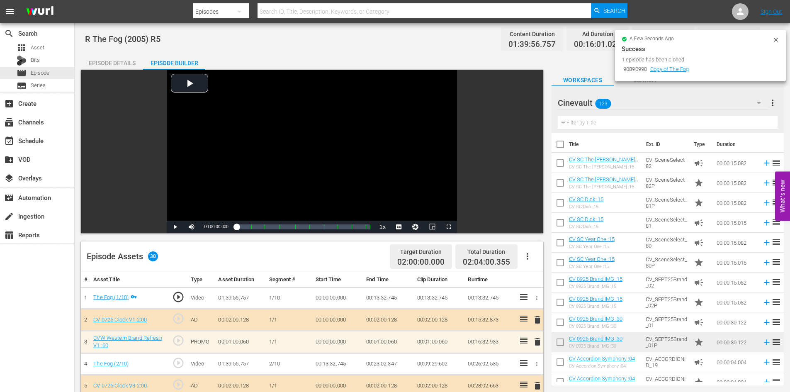
click at [629, 128] on input "text" at bounding box center [668, 122] width 220 height 13
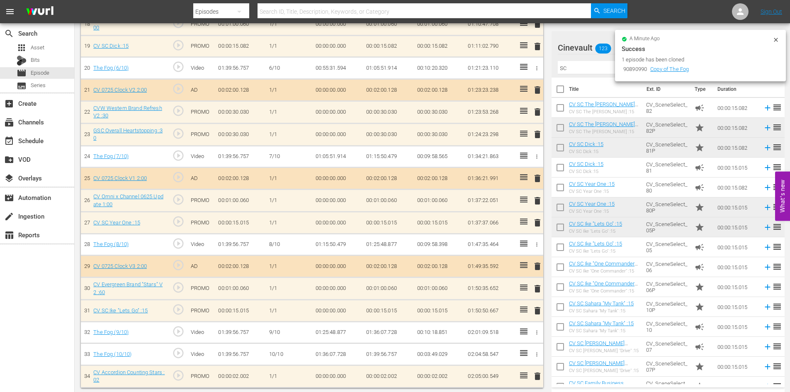
scroll to position [649, 0]
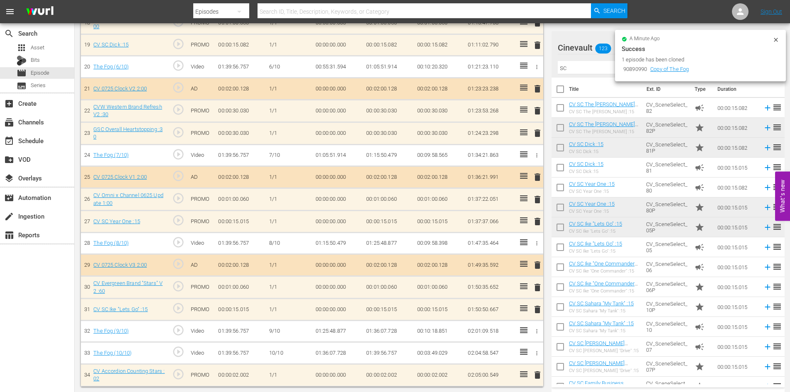
click at [541, 372] on span "delete" at bounding box center [538, 375] width 10 height 10
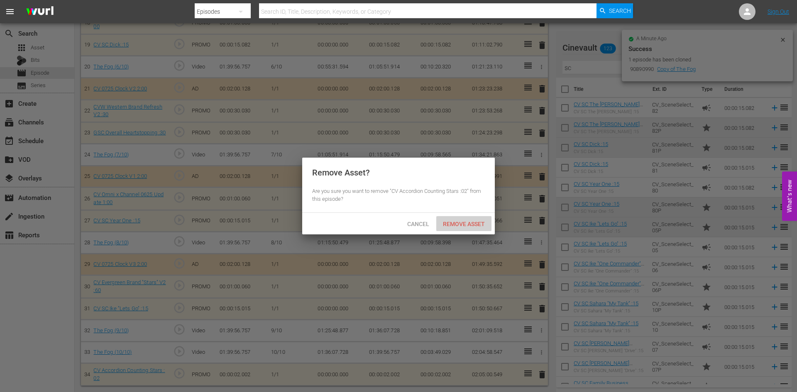
click at [485, 224] on span "Remove Asset" at bounding box center [463, 224] width 55 height 7
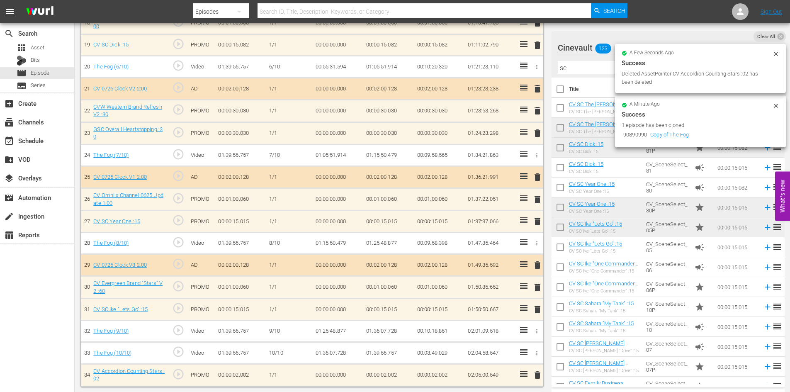
scroll to position [626, 0]
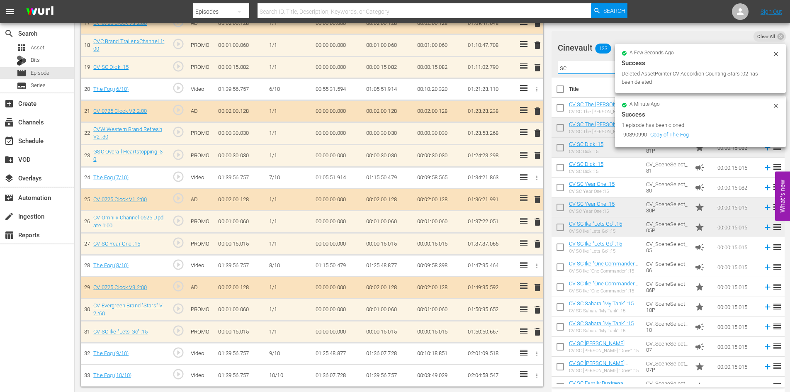
drag, startPoint x: 595, startPoint y: 65, endPoint x: 460, endPoint y: 65, distance: 134.4
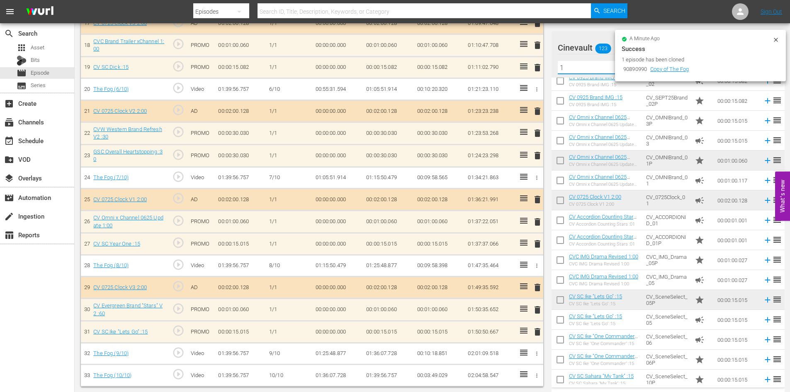
scroll to position [166, 0]
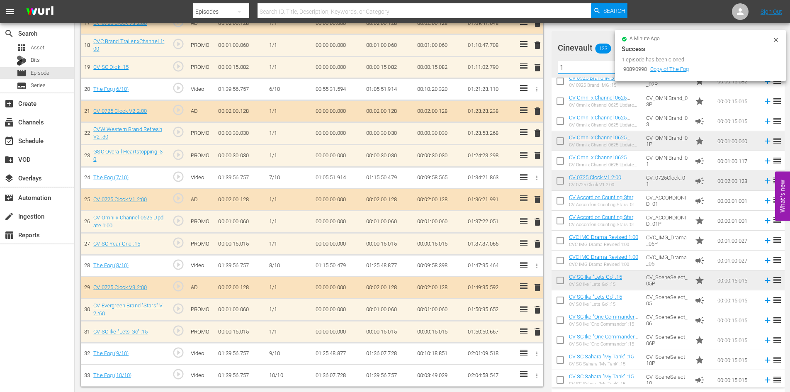
type input "1"
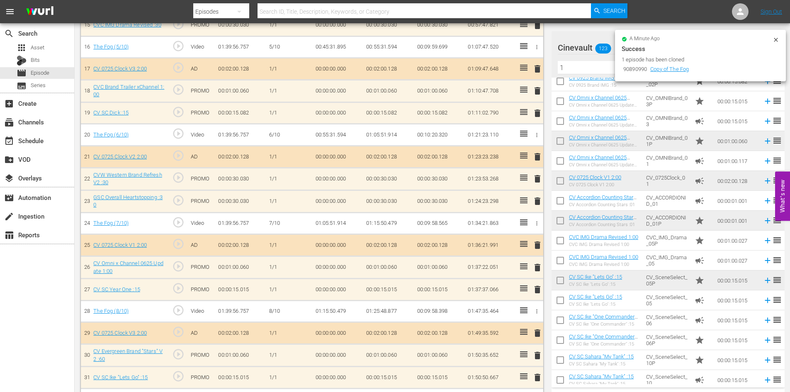
scroll to position [649, 0]
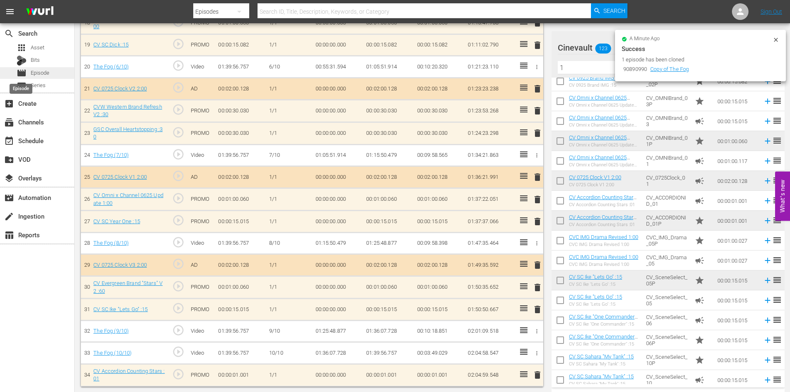
click at [24, 74] on span "movie" at bounding box center [22, 73] width 10 height 10
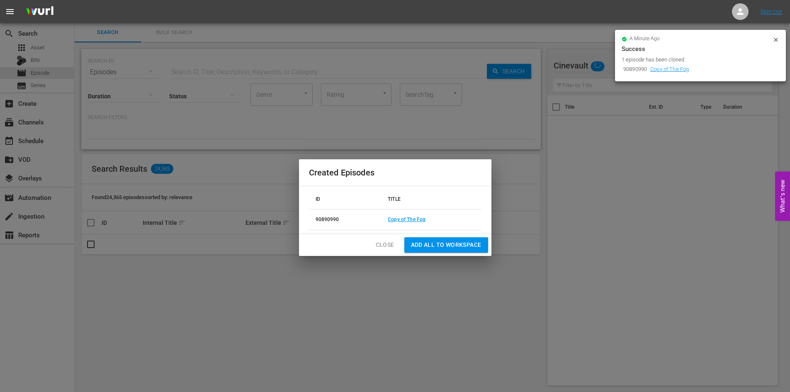
scroll to position [1, 0]
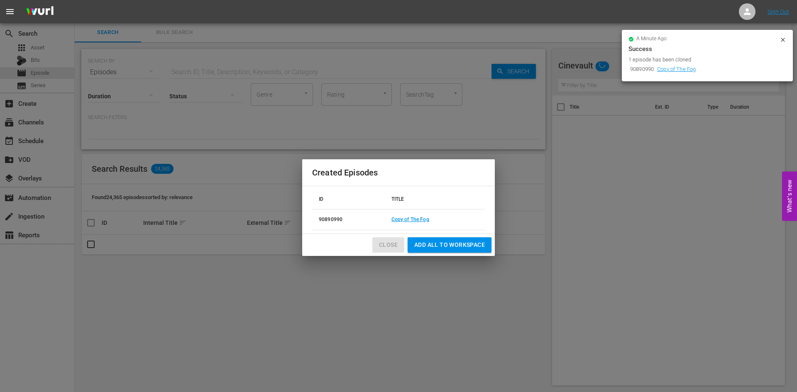
click at [389, 242] on span "Close" at bounding box center [388, 245] width 19 height 10
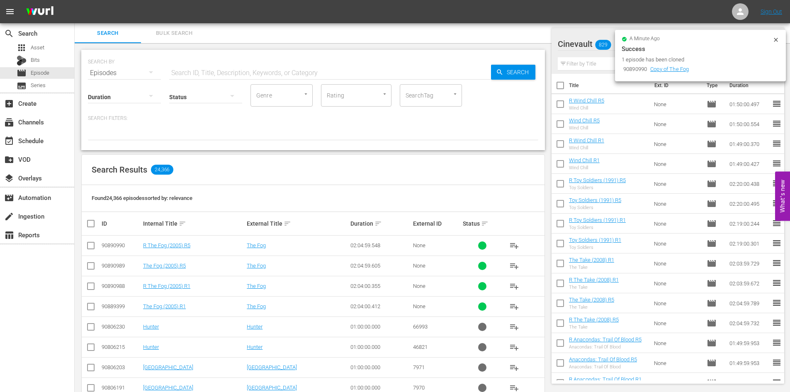
scroll to position [83, 0]
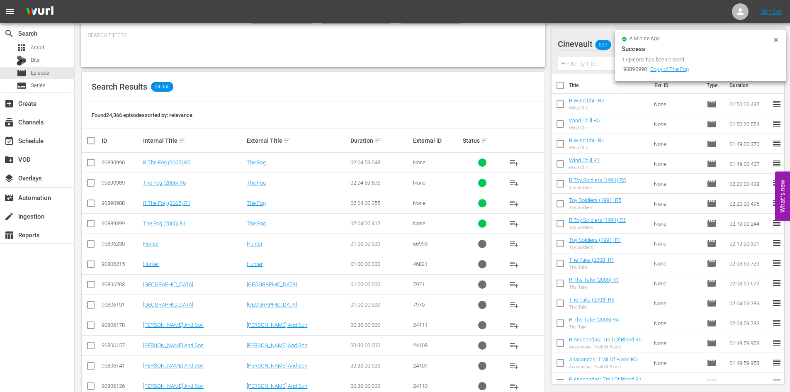
click at [776, 40] on icon at bounding box center [776, 40] width 4 height 4
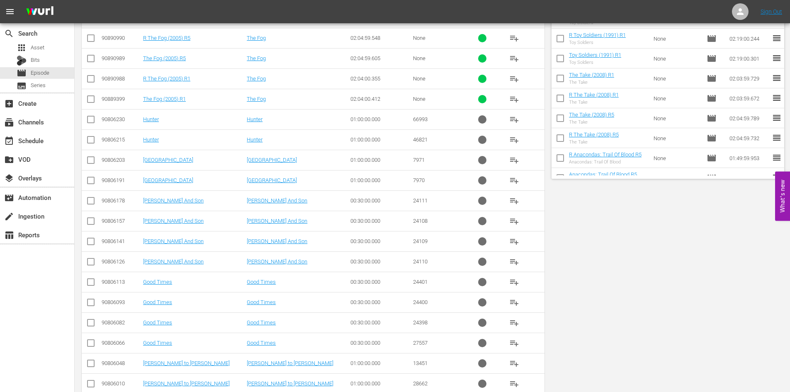
scroll to position [0, 0]
